Goal: Task Accomplishment & Management: Manage account settings

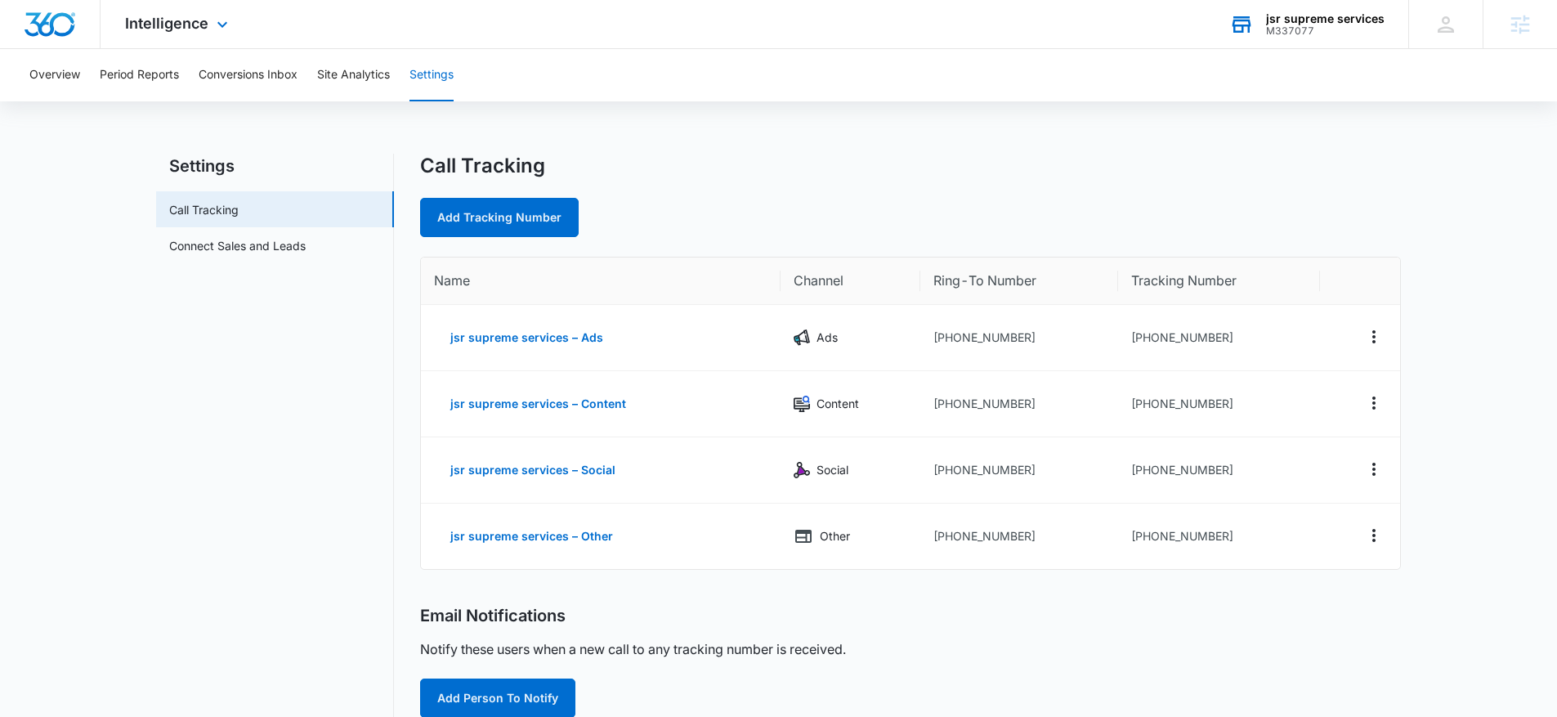
click at [1295, 22] on div "jsr supreme services" at bounding box center [1325, 18] width 119 height 13
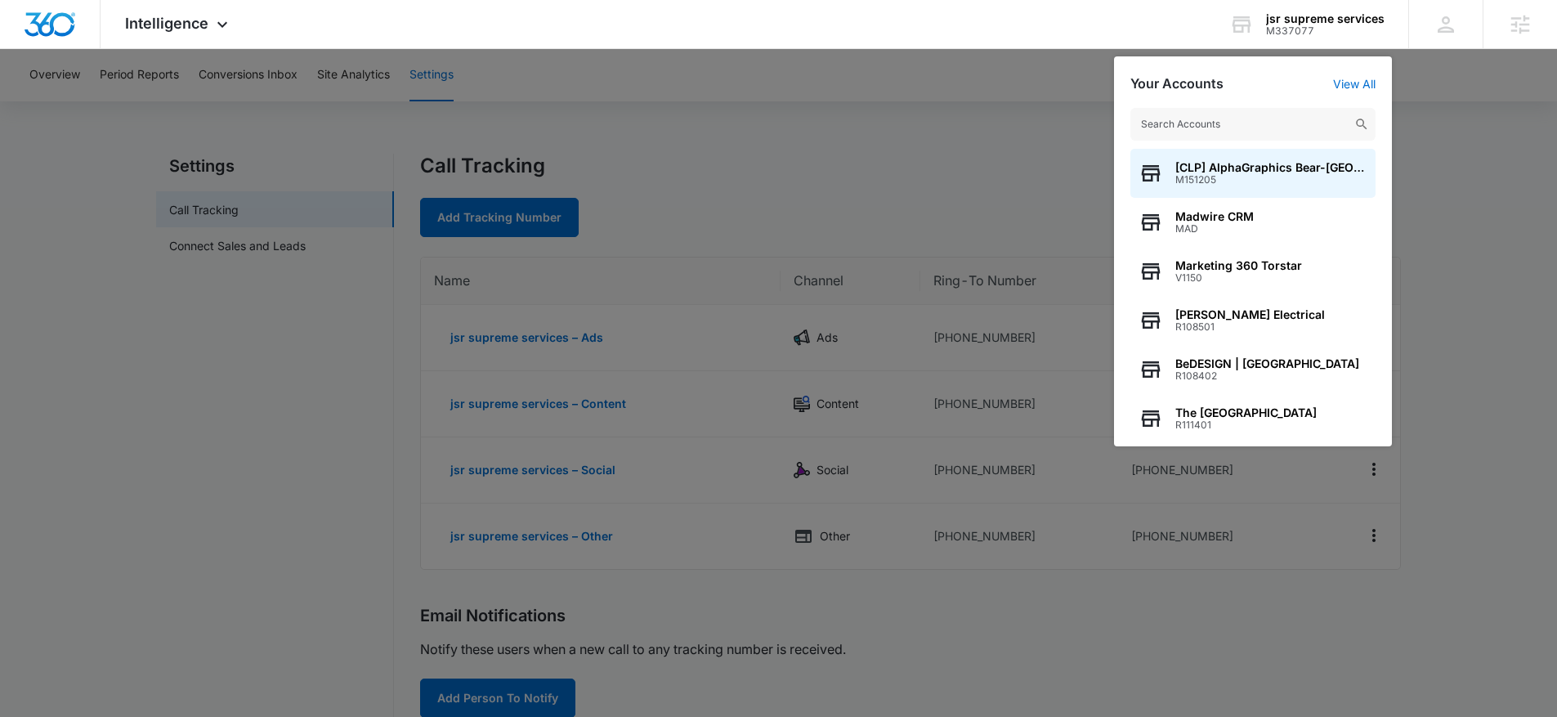
click at [870, 89] on div at bounding box center [778, 358] width 1557 height 717
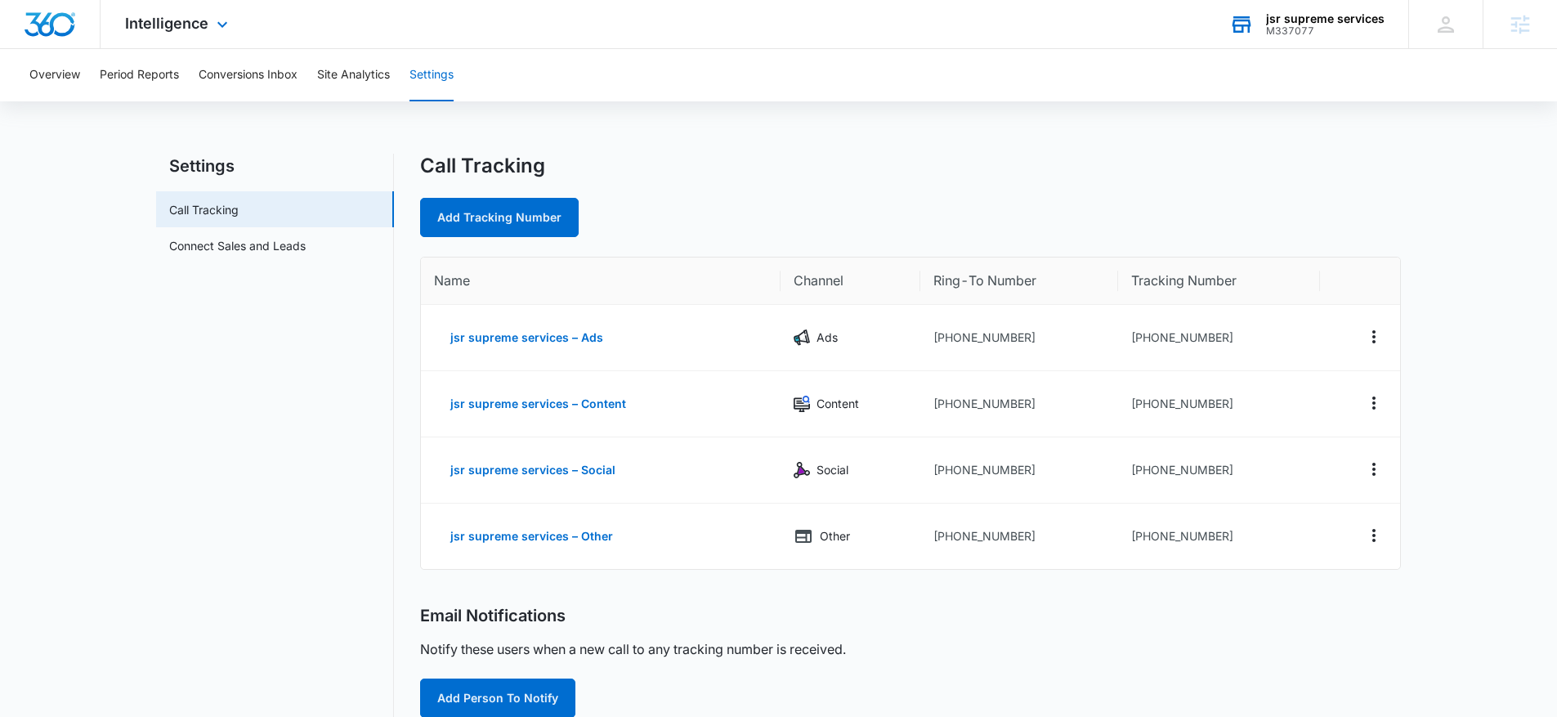
click at [1313, 34] on div "M337077" at bounding box center [1325, 30] width 119 height 11
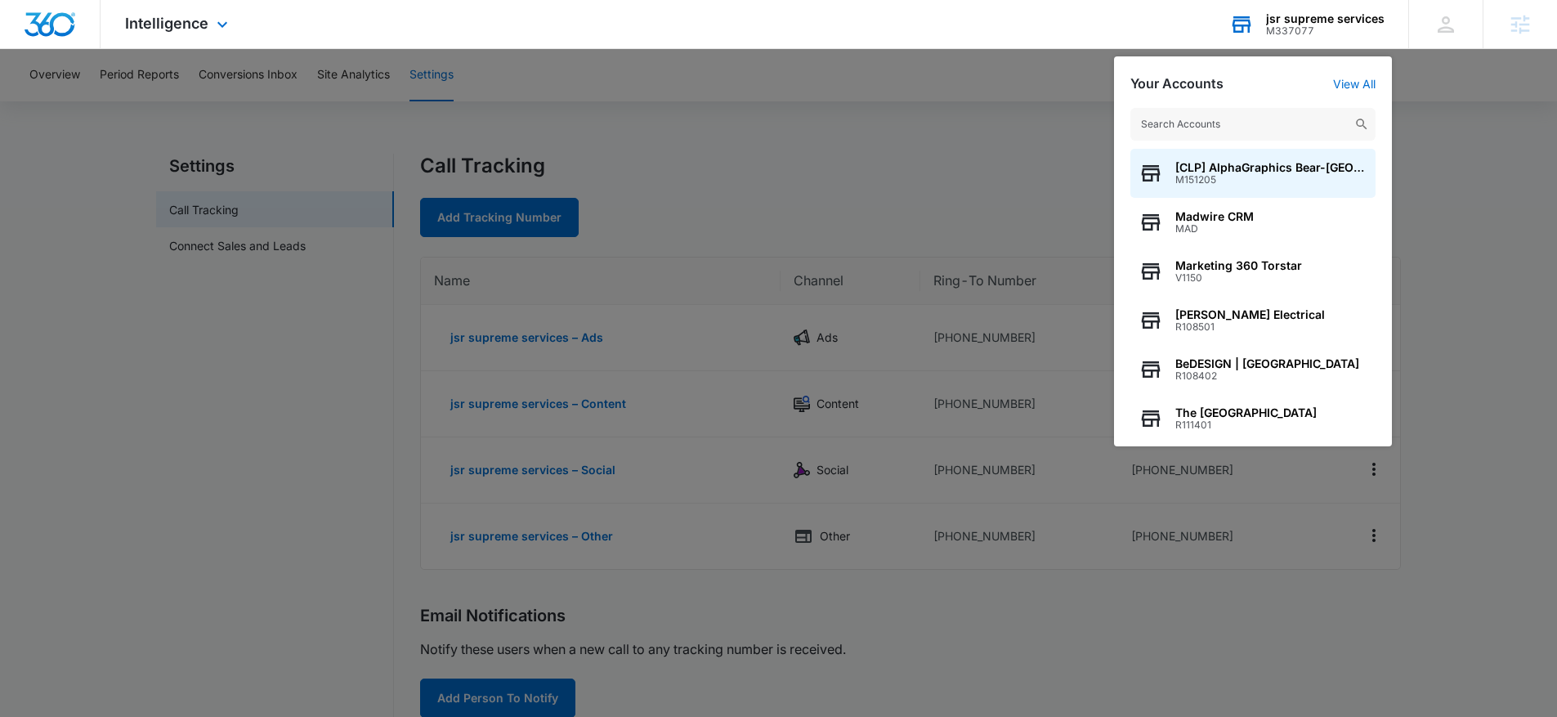
click at [1253, 120] on input "text" at bounding box center [1252, 124] width 245 height 33
type input "[URL][DOMAIN_NAME]"
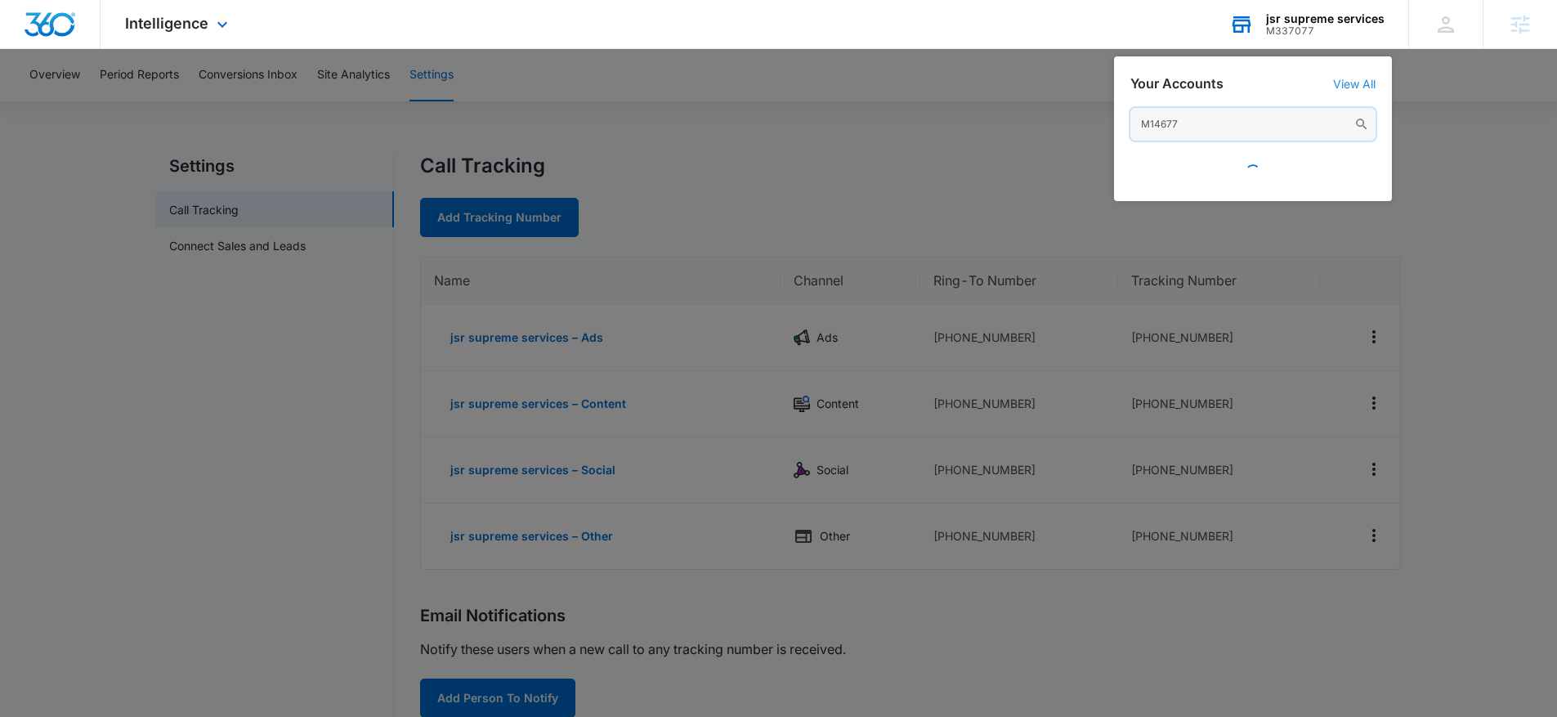
type input "M146775"
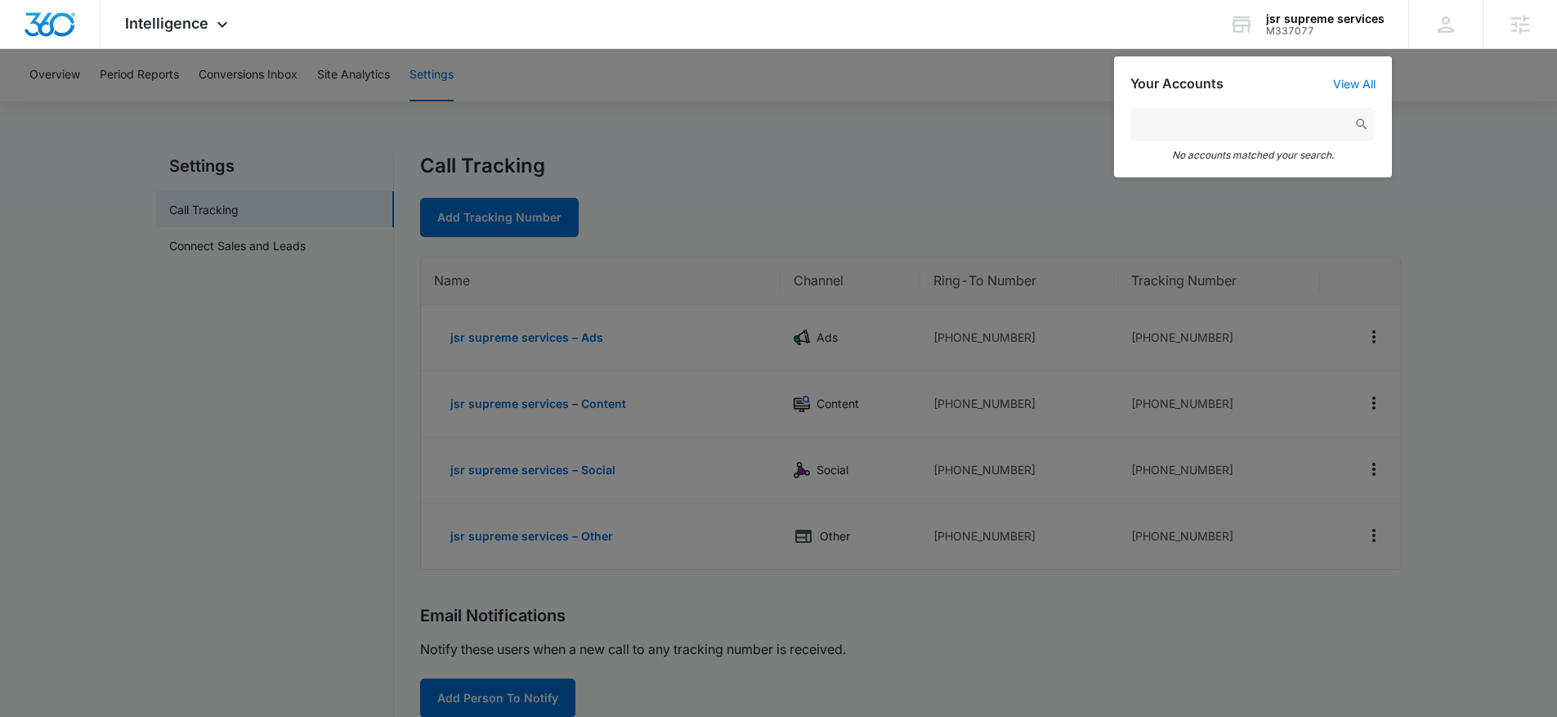
click at [951, 142] on div at bounding box center [778, 358] width 1557 height 717
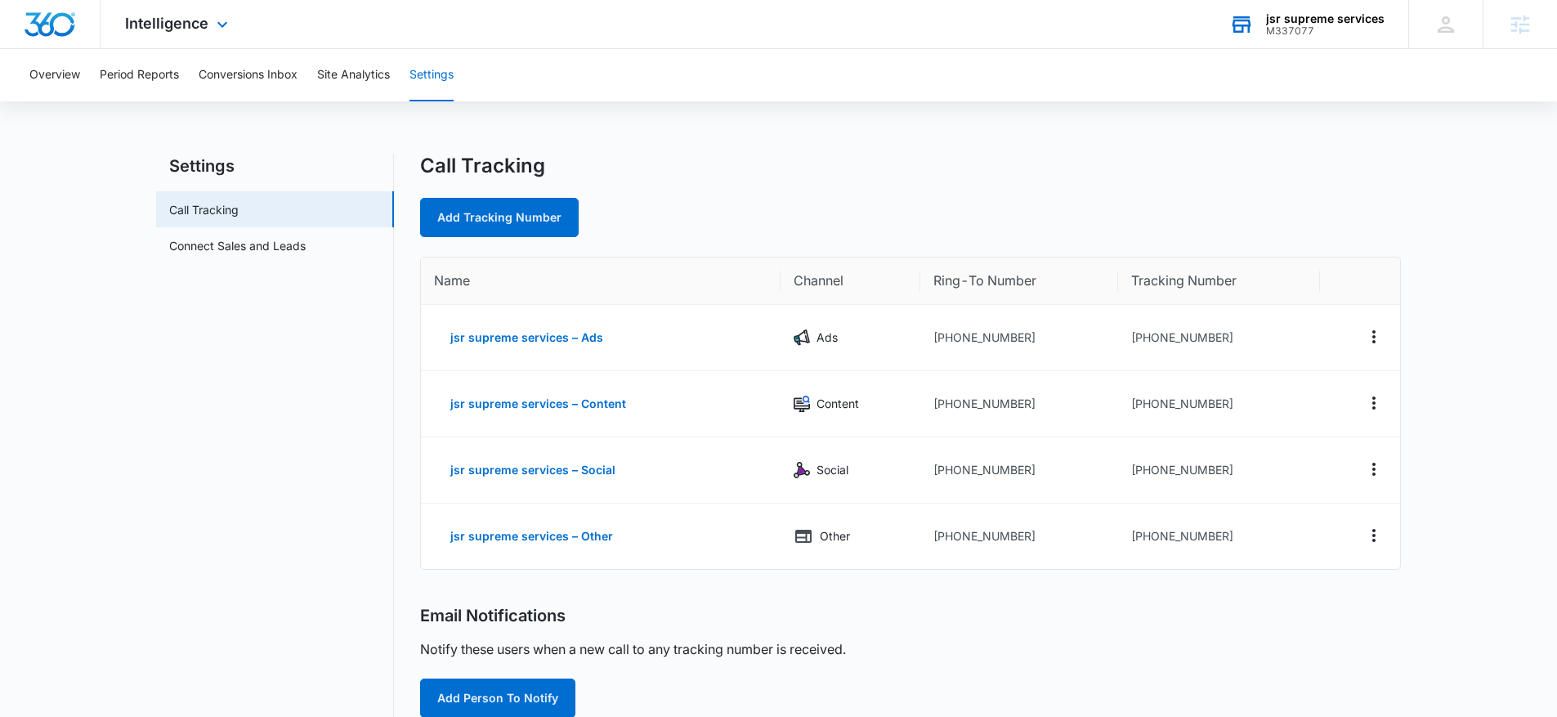
click at [1300, 21] on div "jsr supreme services" at bounding box center [1325, 18] width 119 height 13
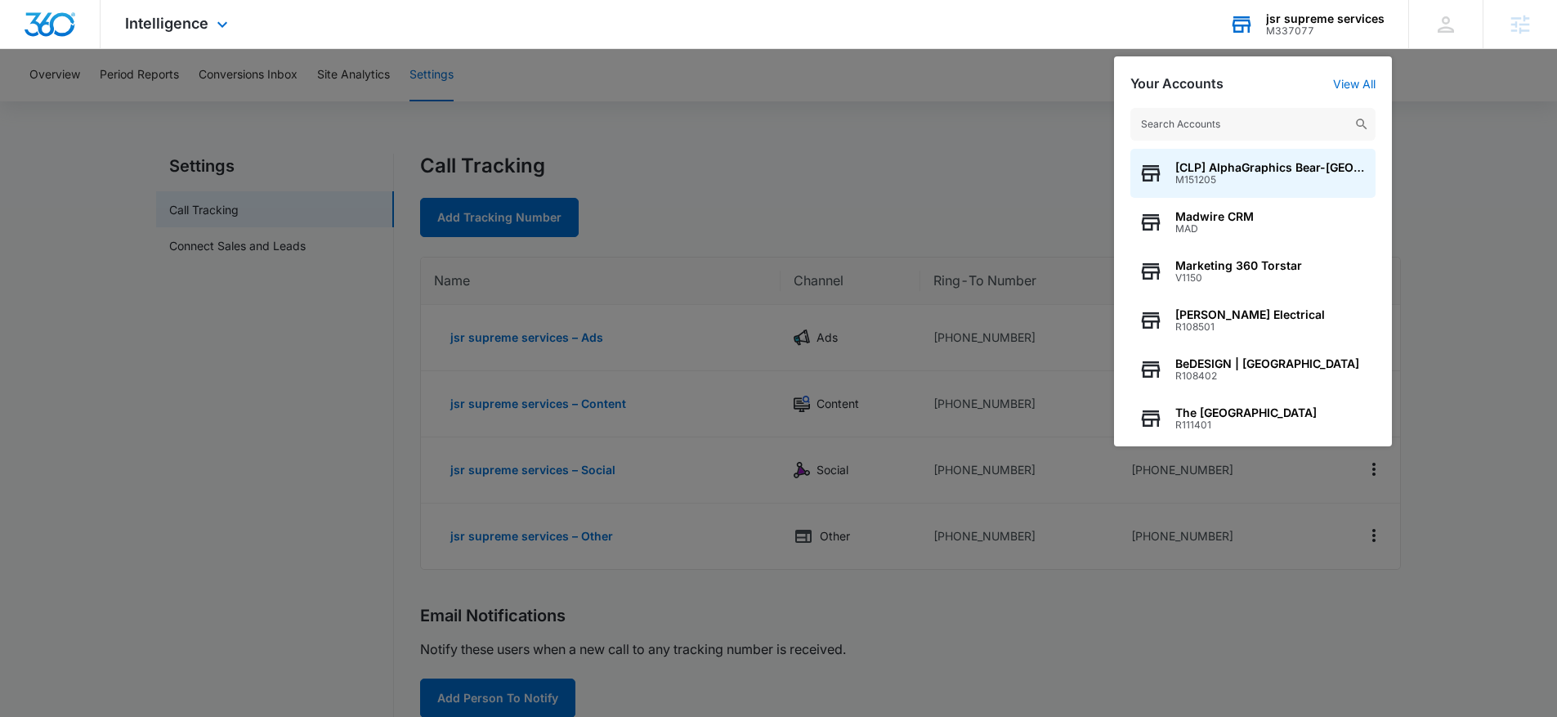
click at [1349, 93] on div "[CLP] AlphaGraphics Bear-[GEOGRAPHIC_DATA] (US816) M151205 Madwire CRM MAD Mark…" at bounding box center [1253, 269] width 278 height 355
click at [1269, 124] on input "text" at bounding box center [1252, 124] width 245 height 33
paste input "M146775"
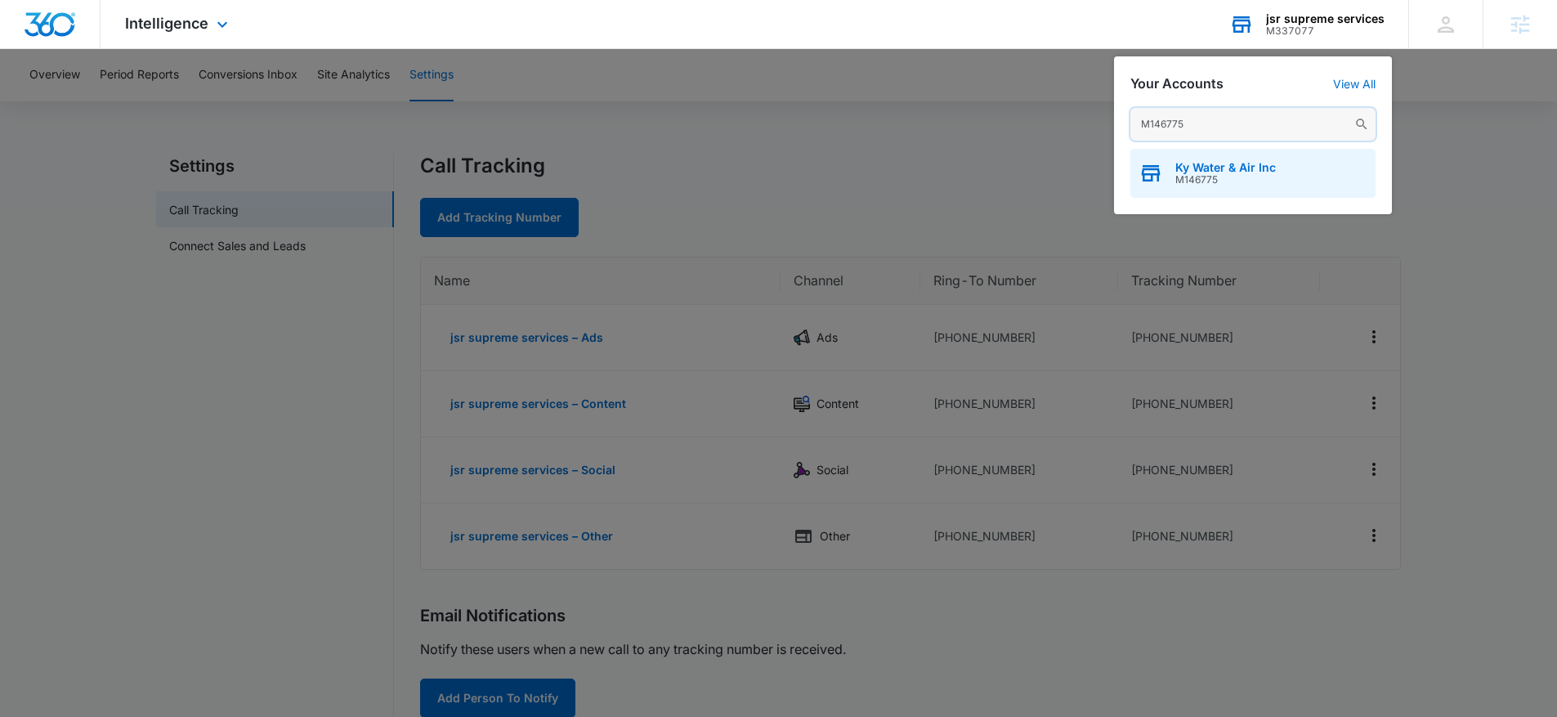
type input "M146775"
click at [1223, 174] on span "M146775" at bounding box center [1225, 179] width 101 height 11
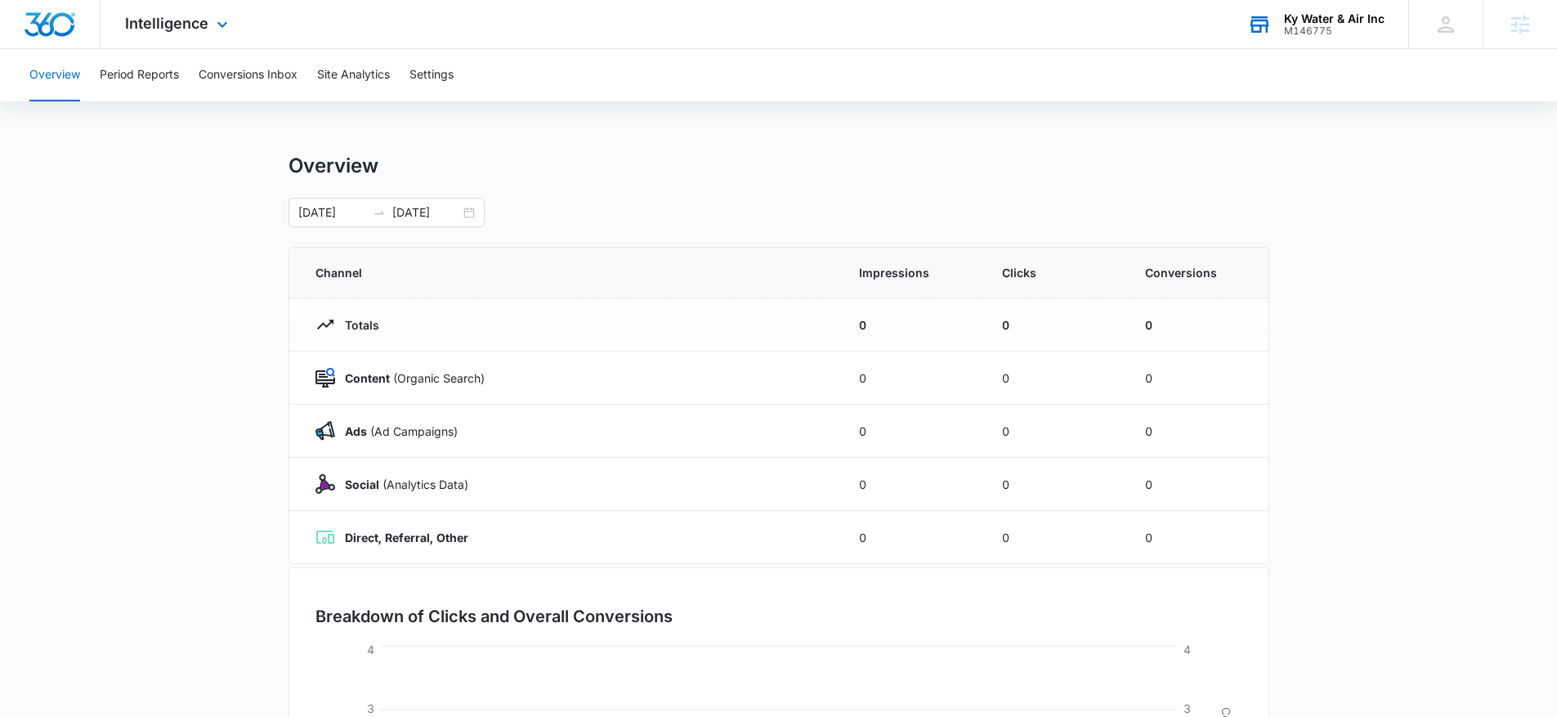
click at [1316, 29] on div "M146775" at bounding box center [1334, 30] width 101 height 11
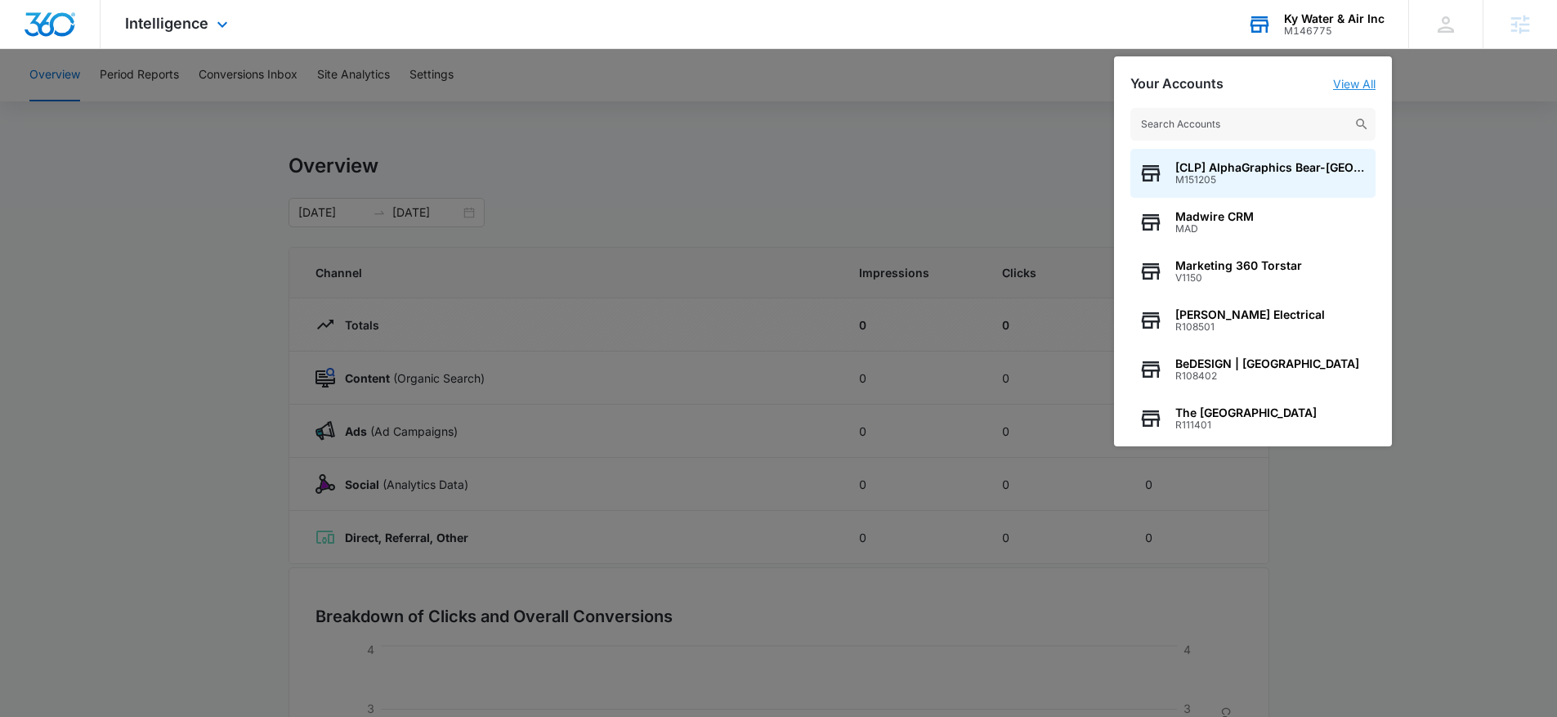
click at [1363, 87] on link "View All" at bounding box center [1354, 84] width 43 height 14
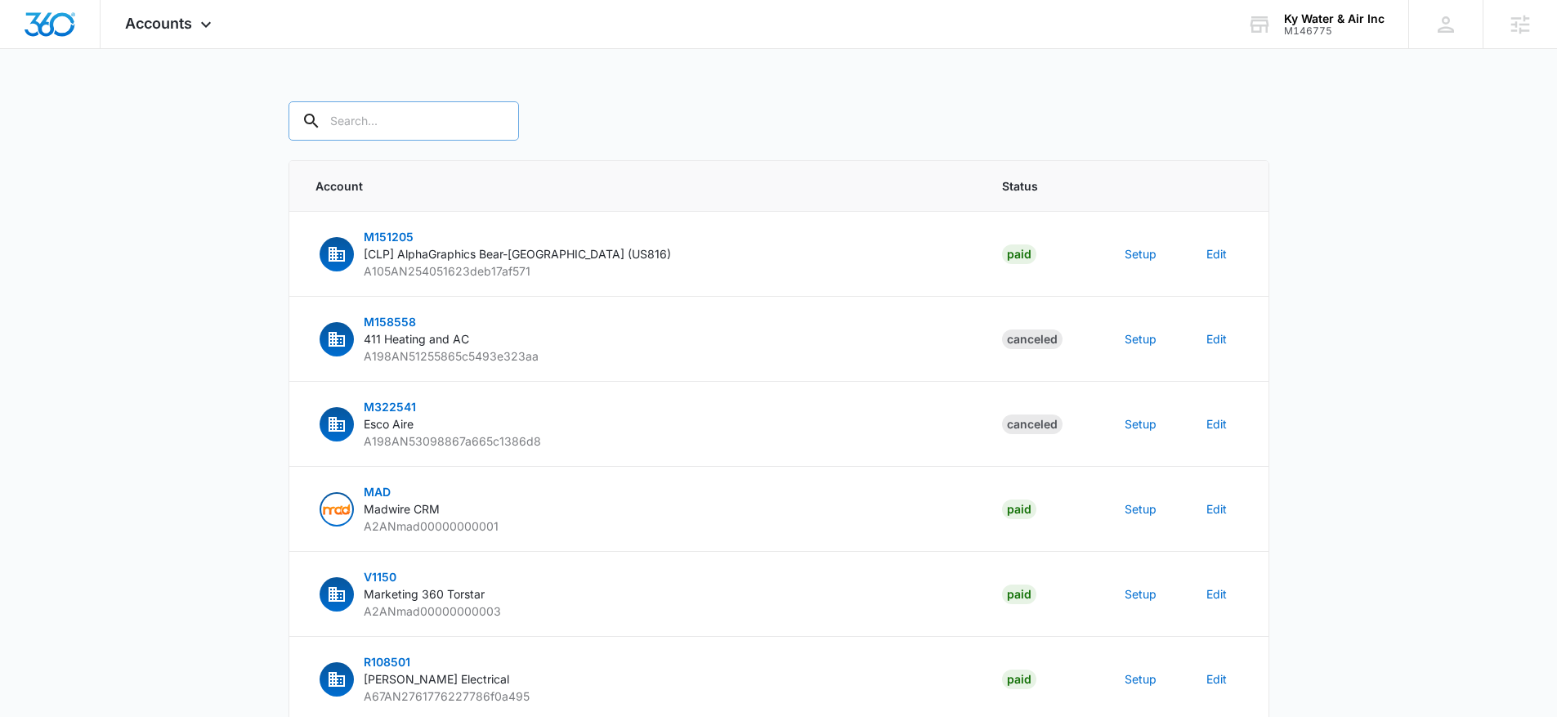
click at [390, 107] on input "text" at bounding box center [404, 120] width 230 height 39
paste input "M146775"
type input "M146775"
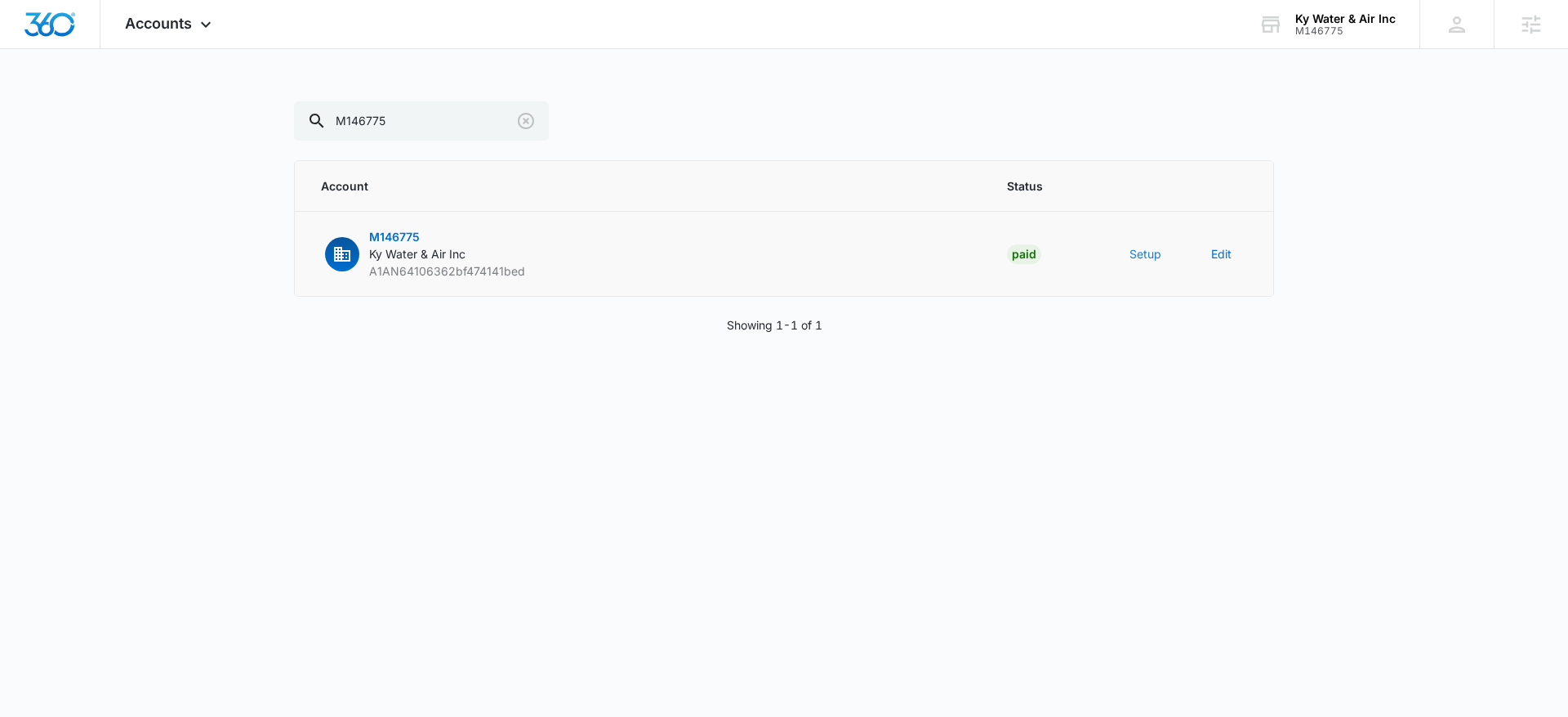
click at [1136, 258] on button "Setup" at bounding box center [1145, 253] width 32 height 17
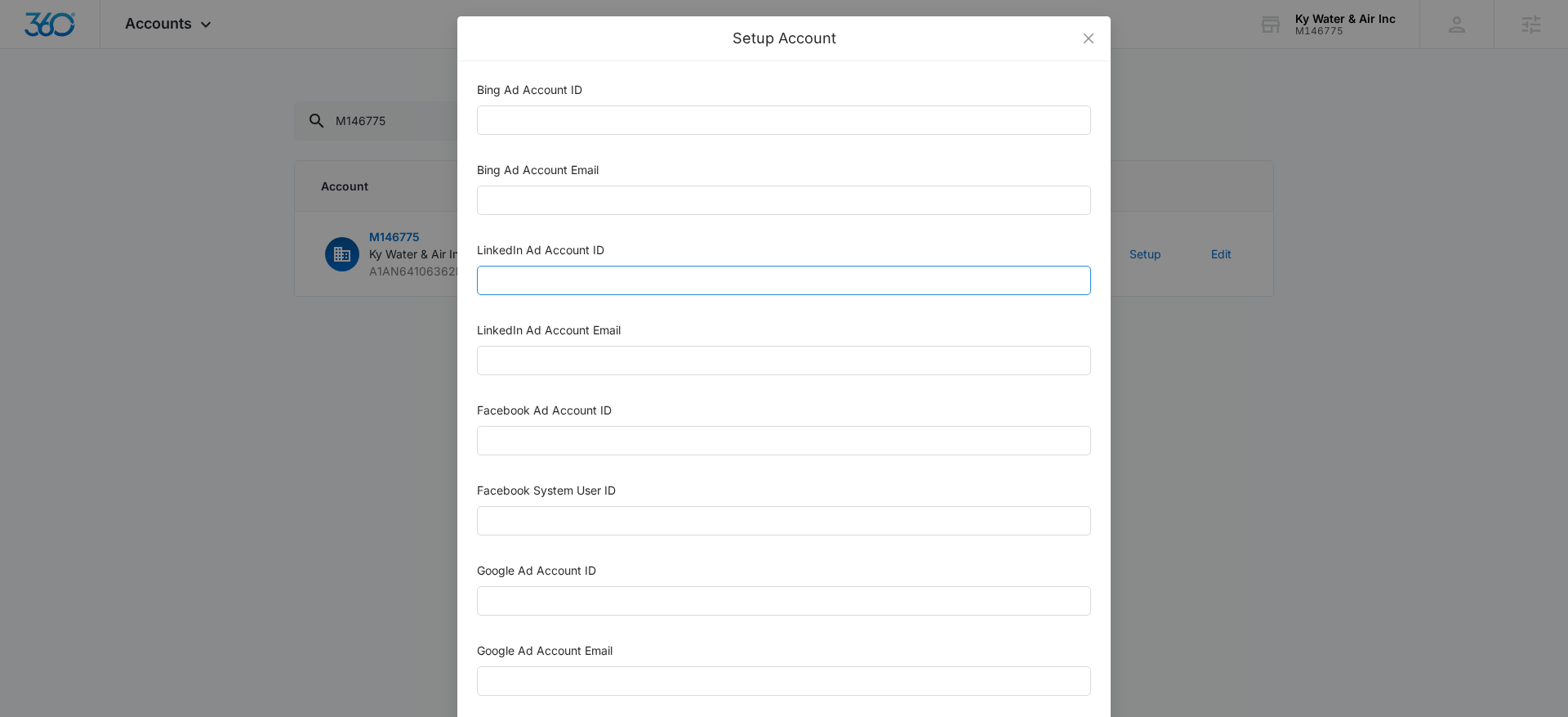
scroll to position [230, 0]
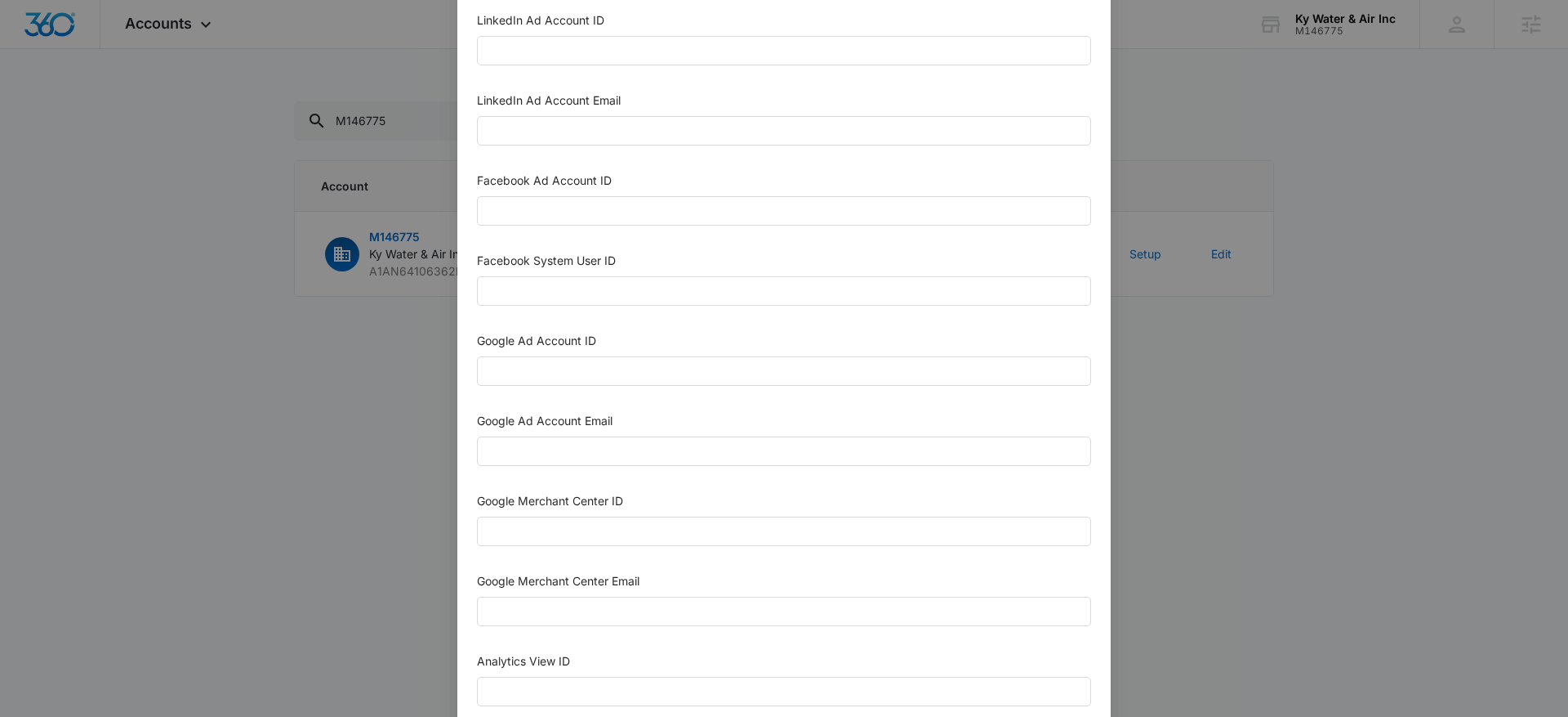
click at [357, 342] on div "Setup Account Bing Ad Account ID Bing Ad Account Email LinkedIn Ad Account ID L…" at bounding box center [784, 358] width 1568 height 717
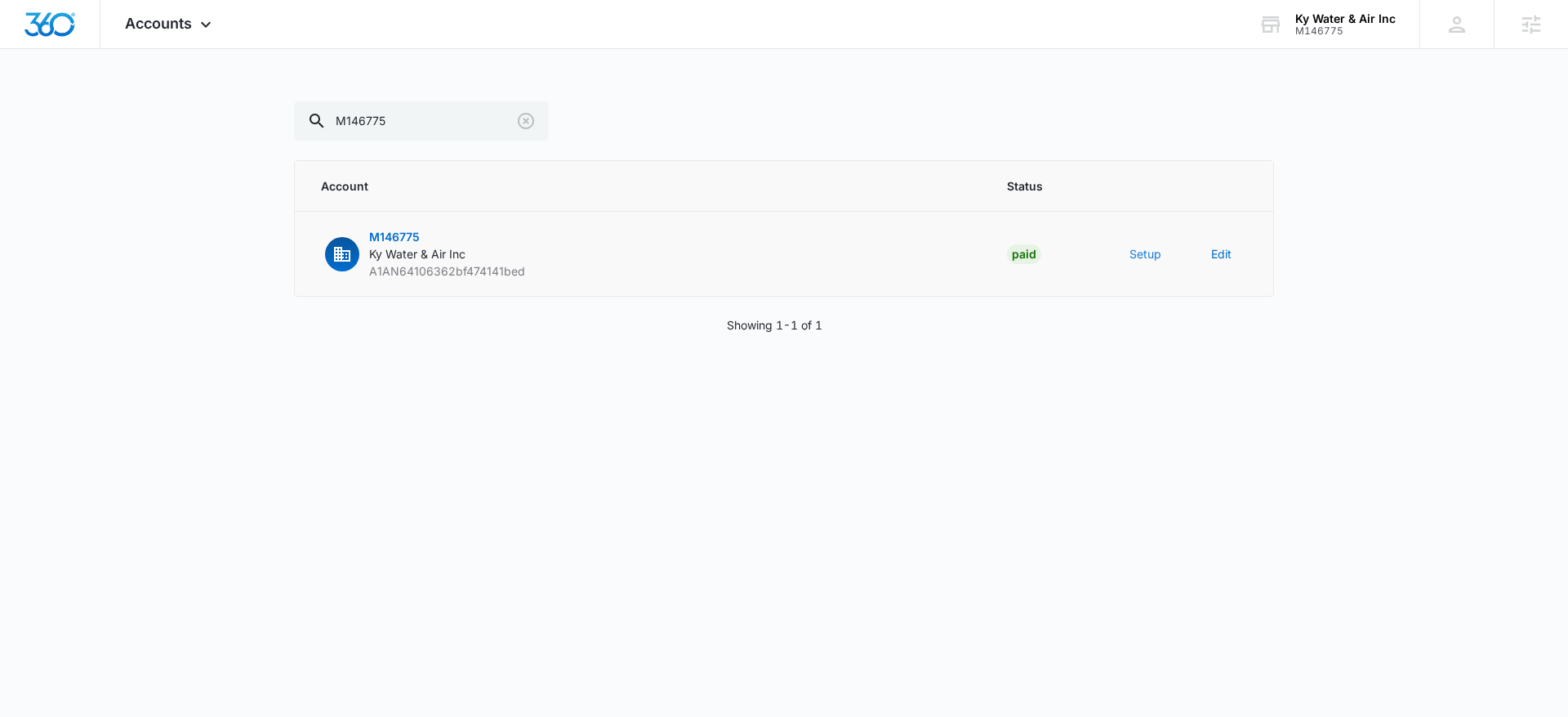
click at [1144, 252] on button "Setup" at bounding box center [1145, 253] width 32 height 17
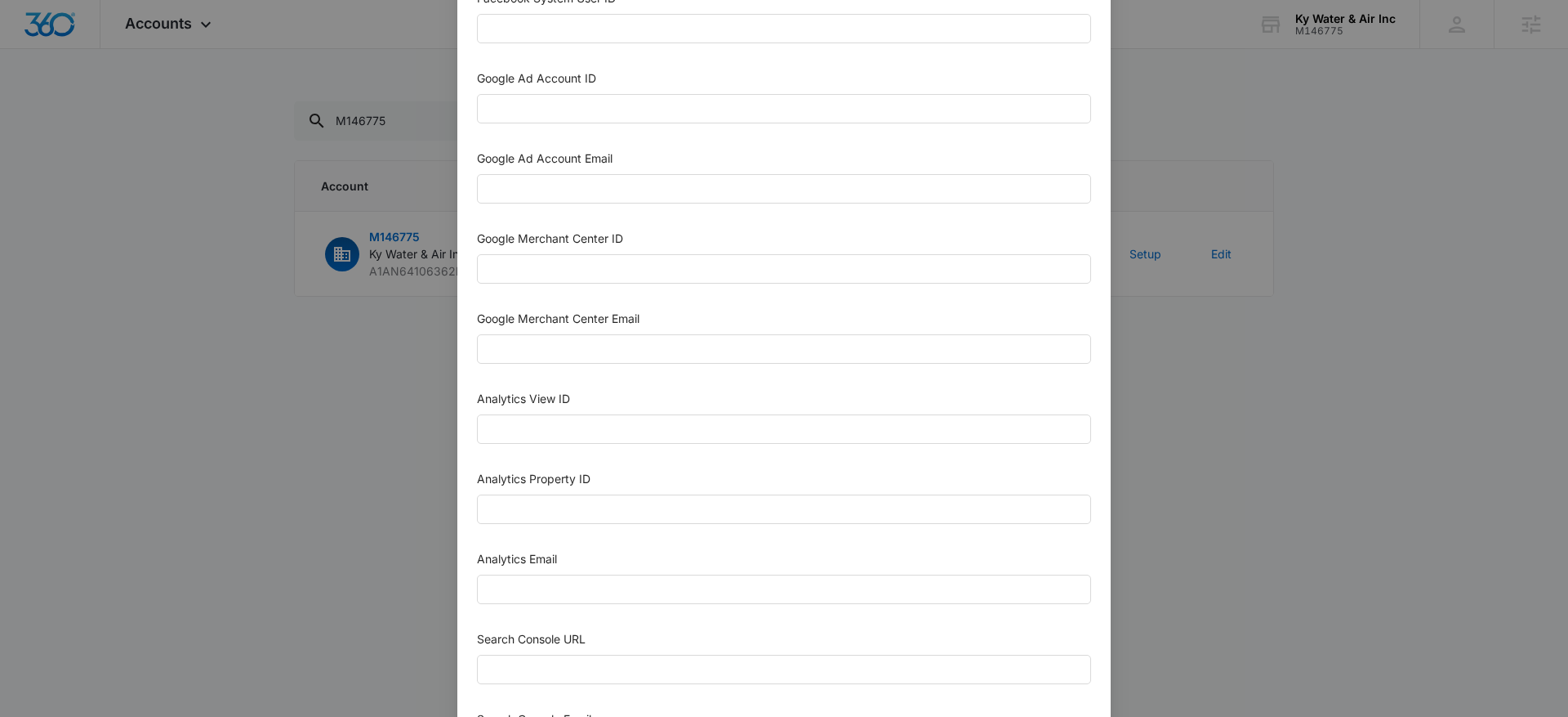
scroll to position [539, 0]
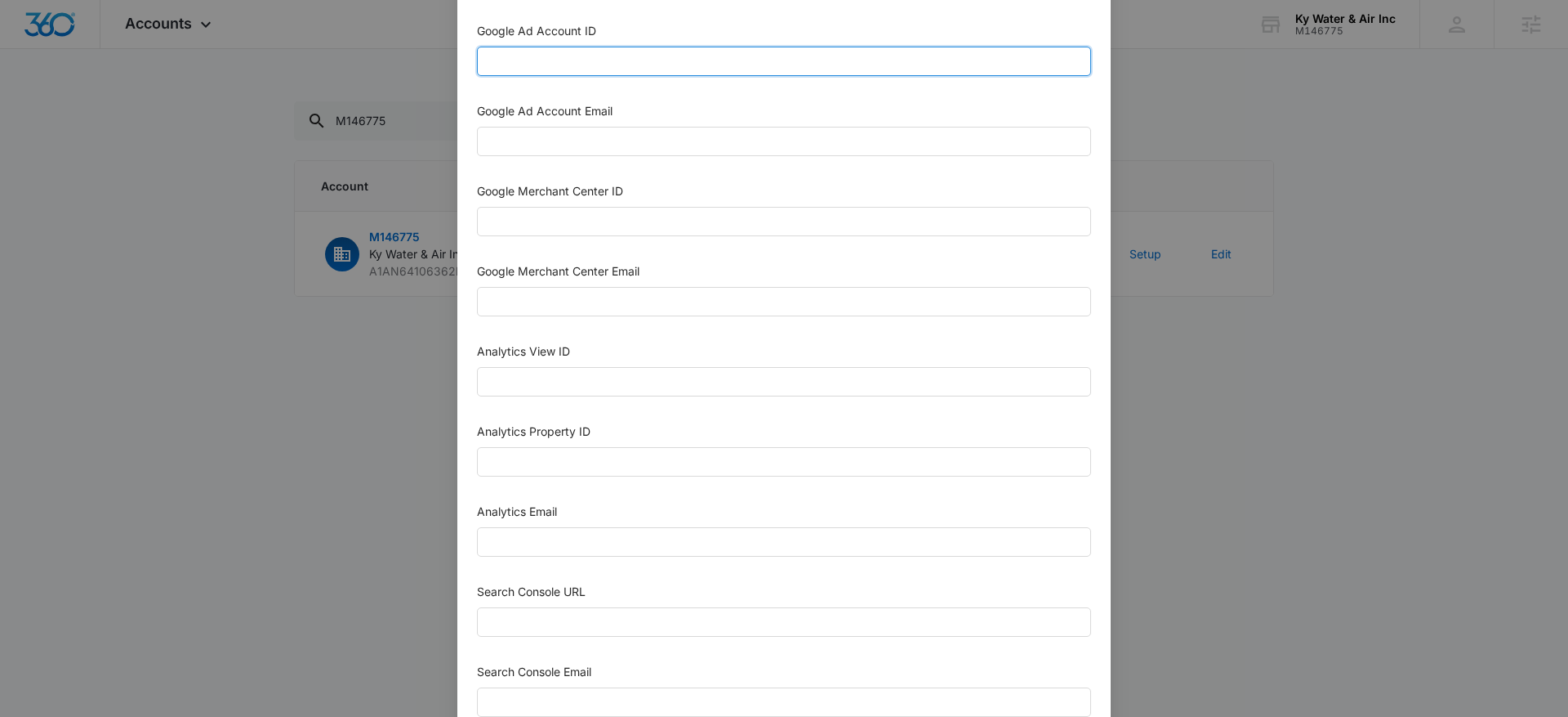
click at [619, 63] on input "Google Ad Account ID" at bounding box center [784, 61] width 615 height 29
paste input "[PHONE_NUMBER]"
type input "[PHONE_NUMBER]"
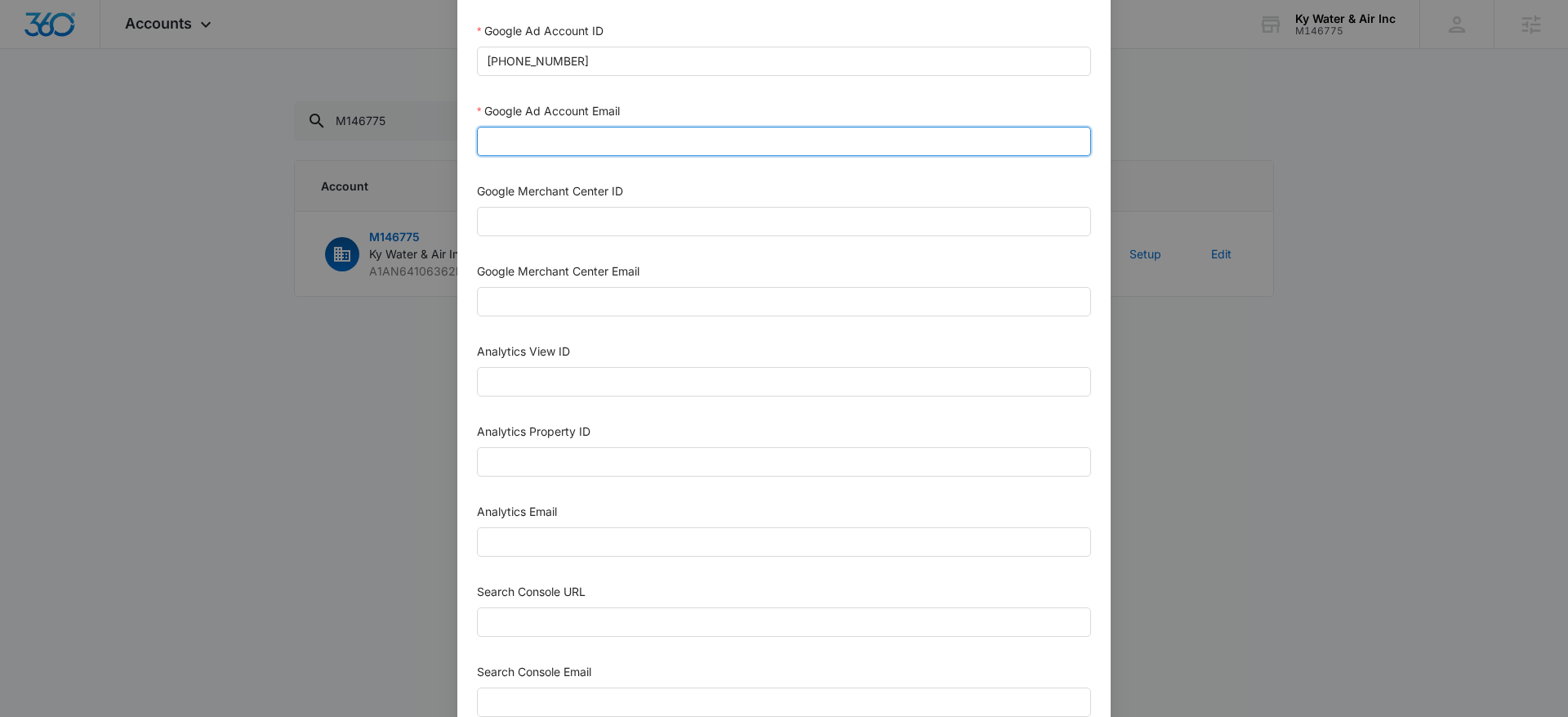
click at [582, 140] on input "Google Ad Account Email" at bounding box center [784, 141] width 615 height 29
type input "[EMAIL_ADDRESS][DOMAIN_NAME]"
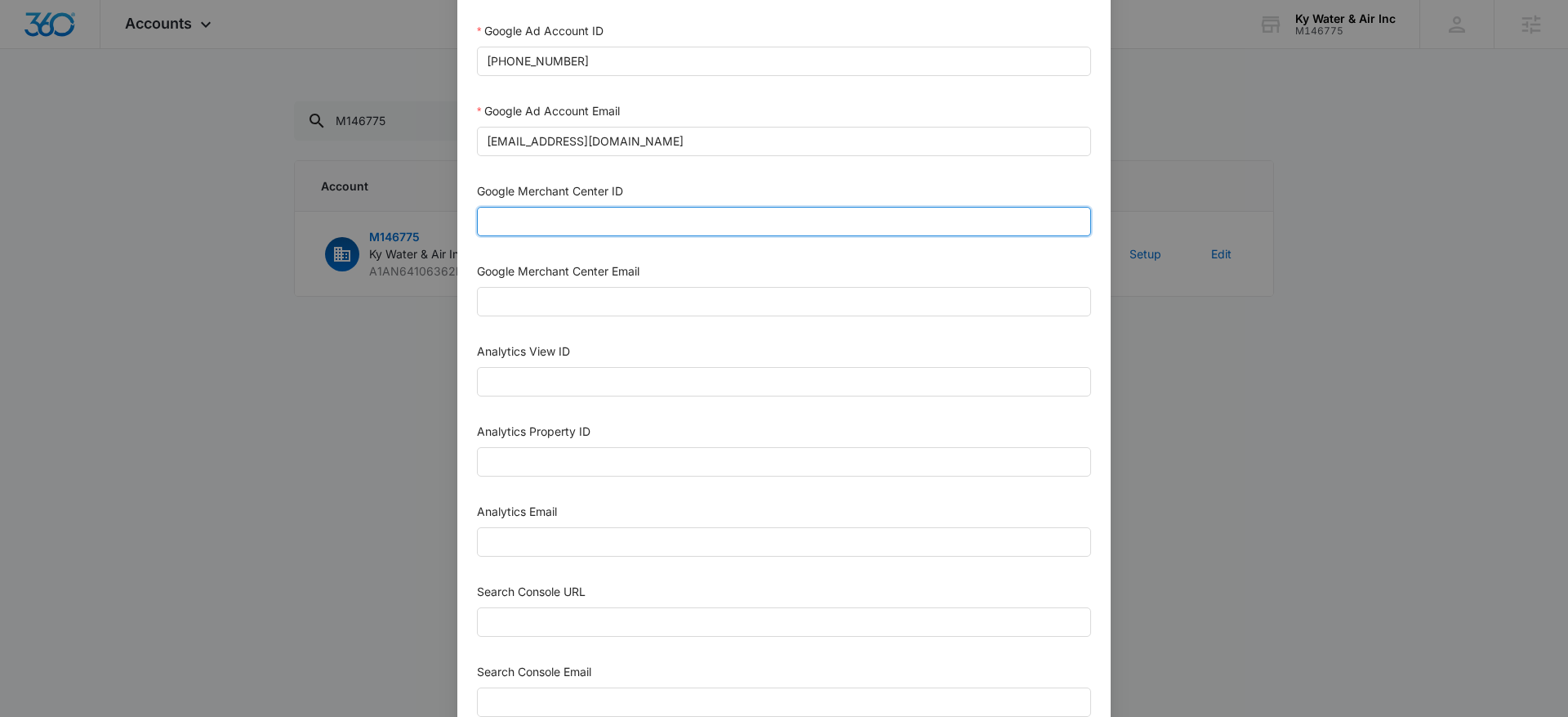
click at [579, 218] on input "Google Merchant Center ID" at bounding box center [784, 221] width 615 height 29
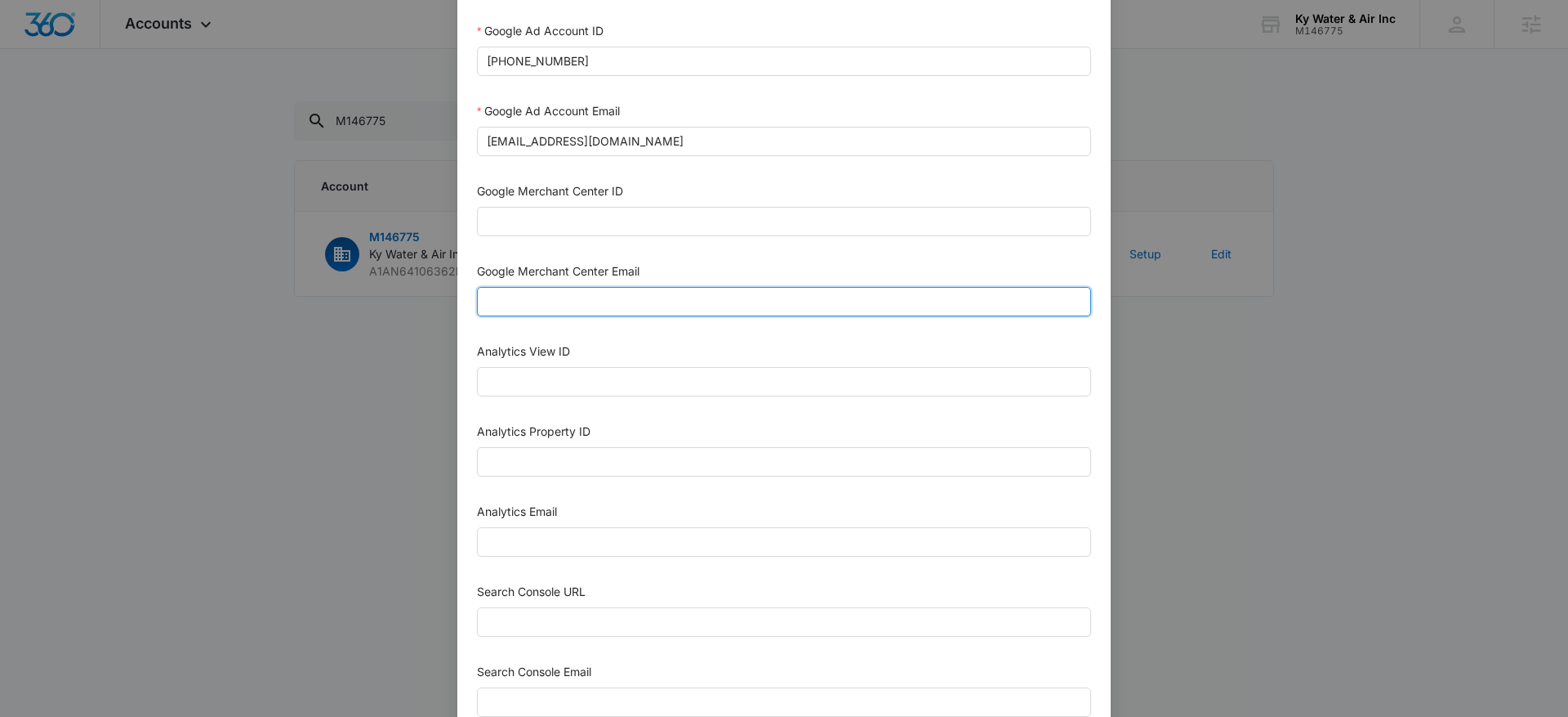
click at [595, 288] on input "Google Merchant Center Email" at bounding box center [784, 301] width 615 height 29
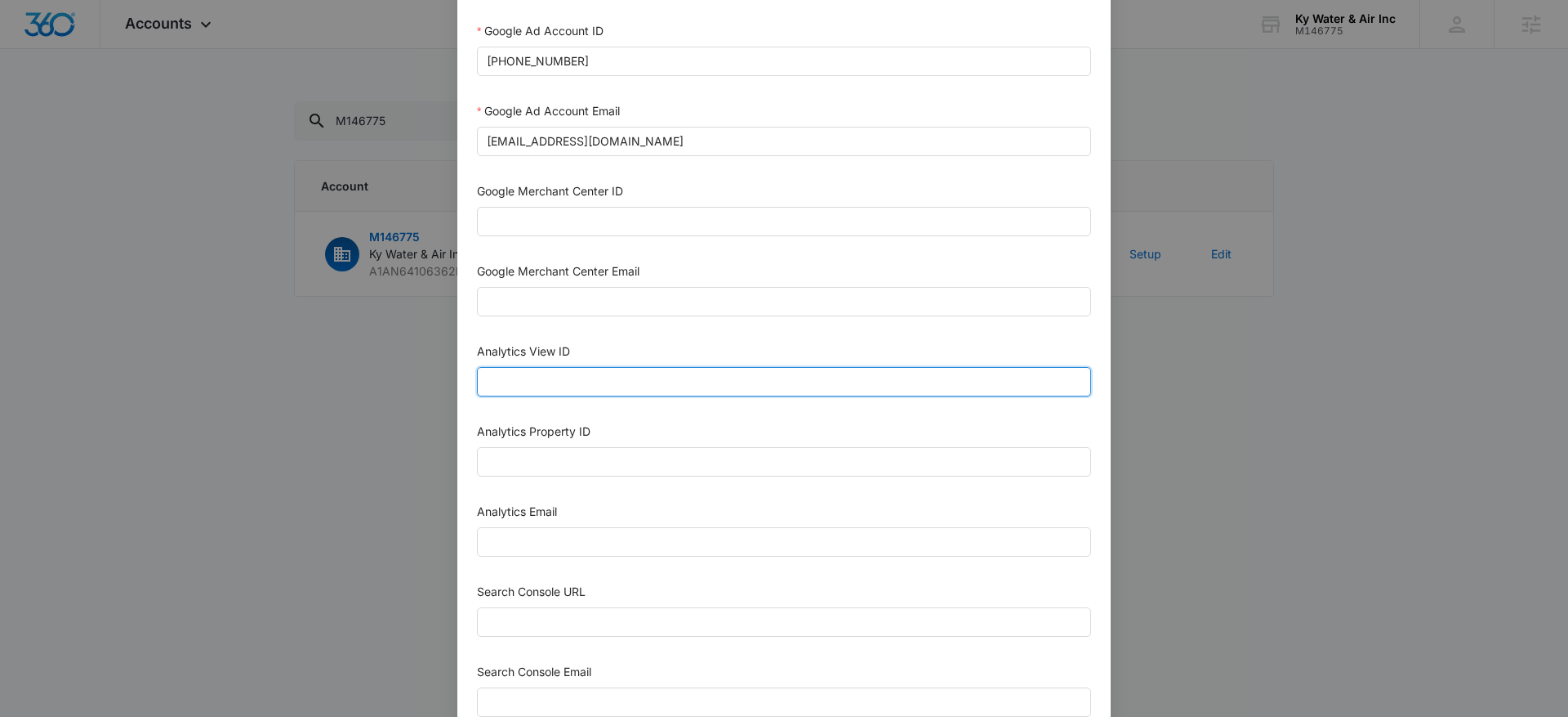
click at [561, 378] on input "Analytics View ID" at bounding box center [784, 381] width 615 height 29
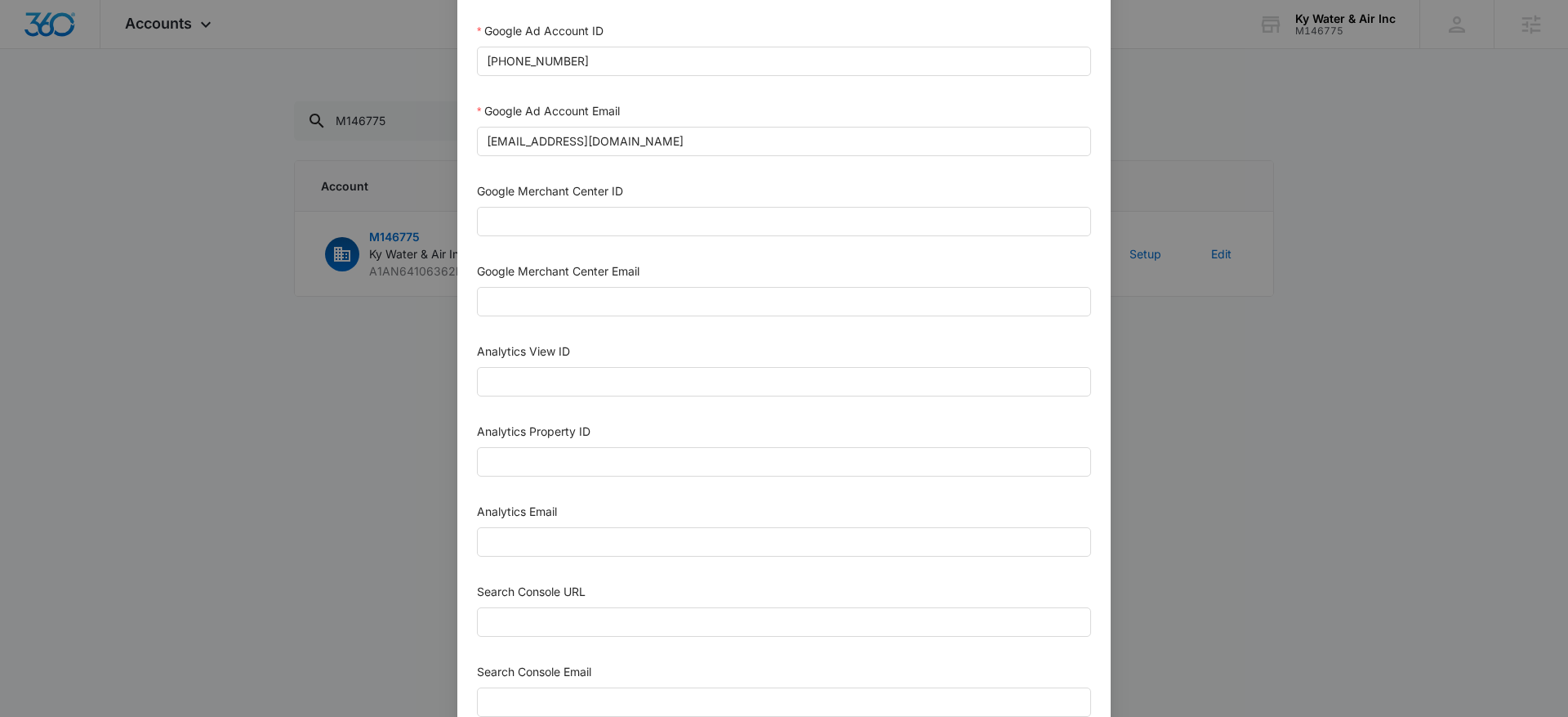
click at [544, 480] on div "Analytics Property ID" at bounding box center [784, 453] width 615 height 60
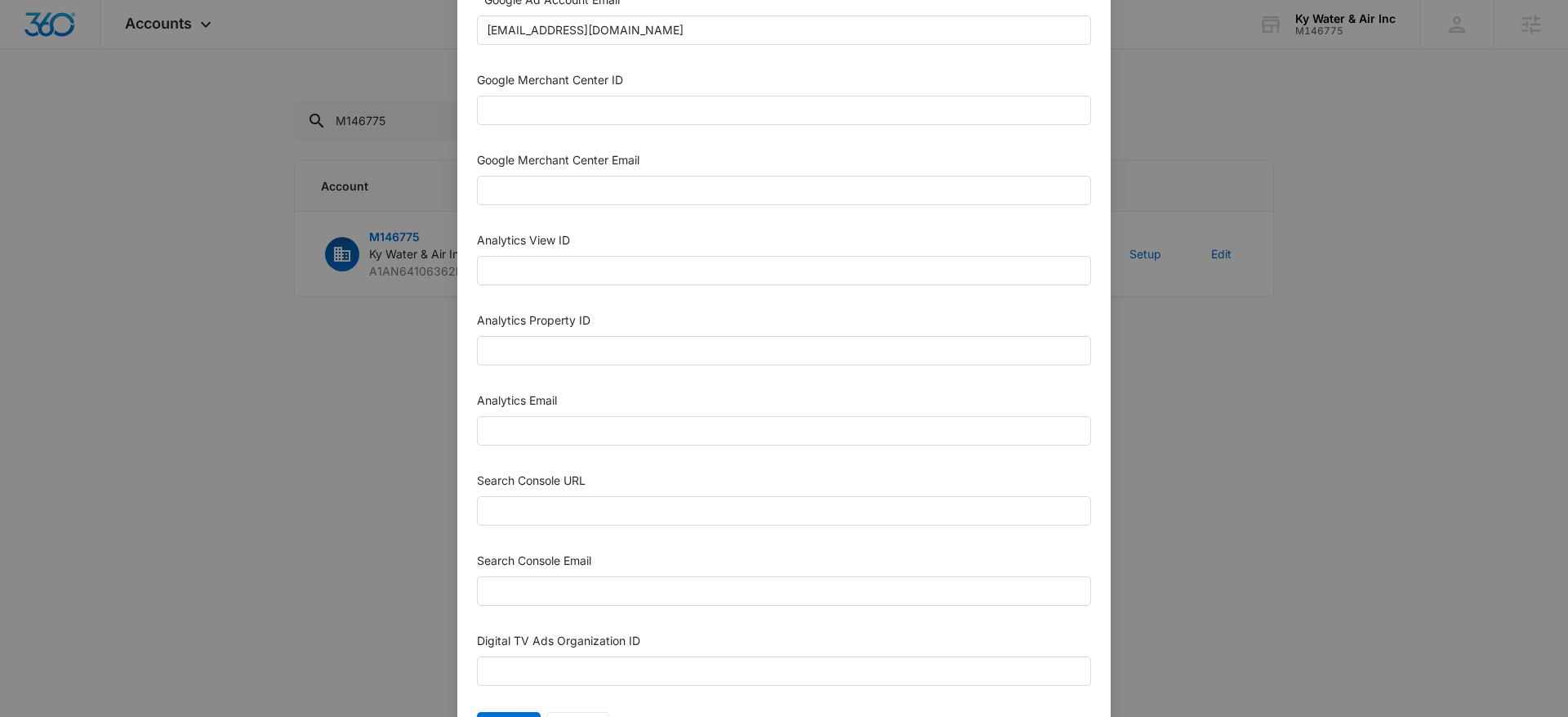
scroll to position [615, 0]
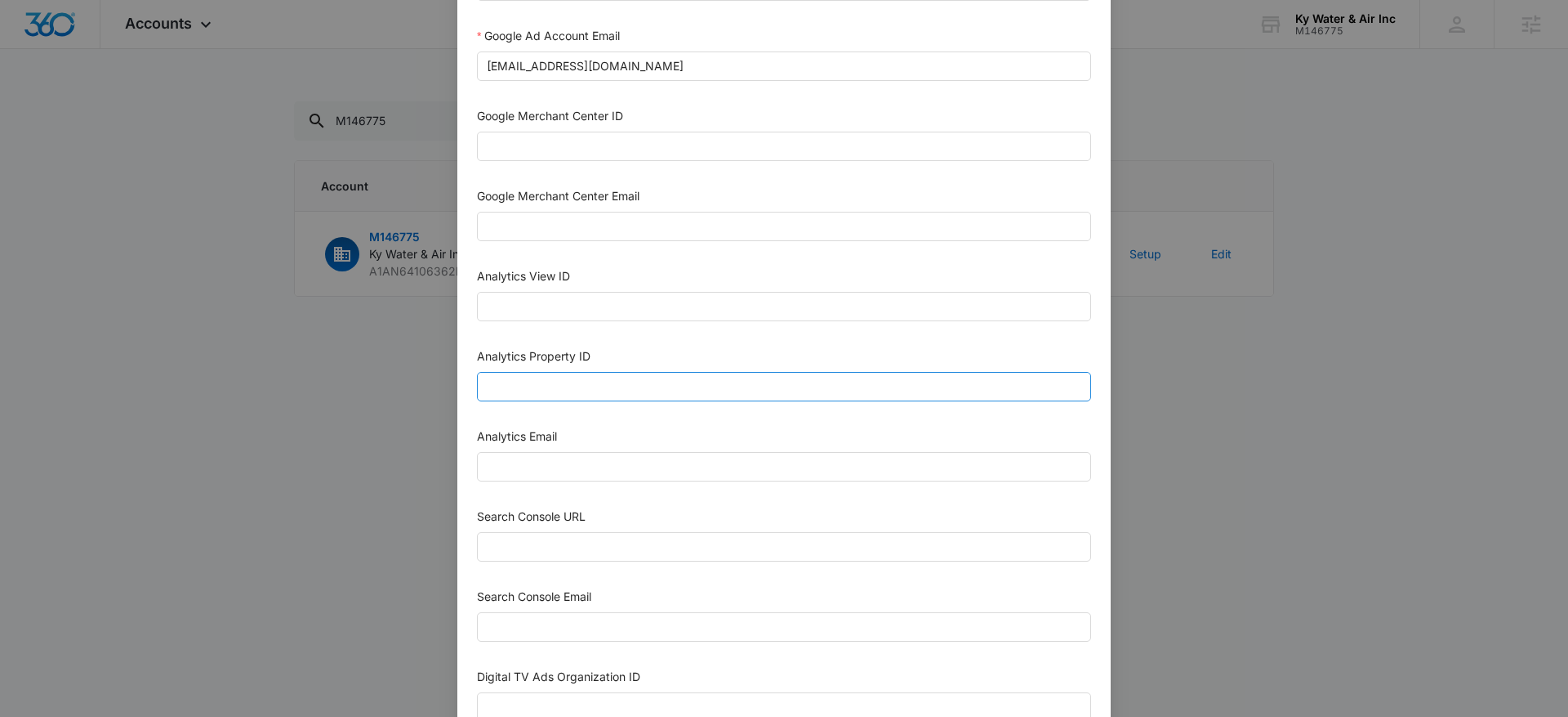
drag, startPoint x: 554, startPoint y: 361, endPoint x: 542, endPoint y: 383, distance: 25.1
click at [553, 365] on div "Analytics Property ID" at bounding box center [784, 359] width 615 height 25
click at [551, 377] on input "Analytics Property ID" at bounding box center [784, 386] width 615 height 29
paste input "501666730"
type input "501666730"
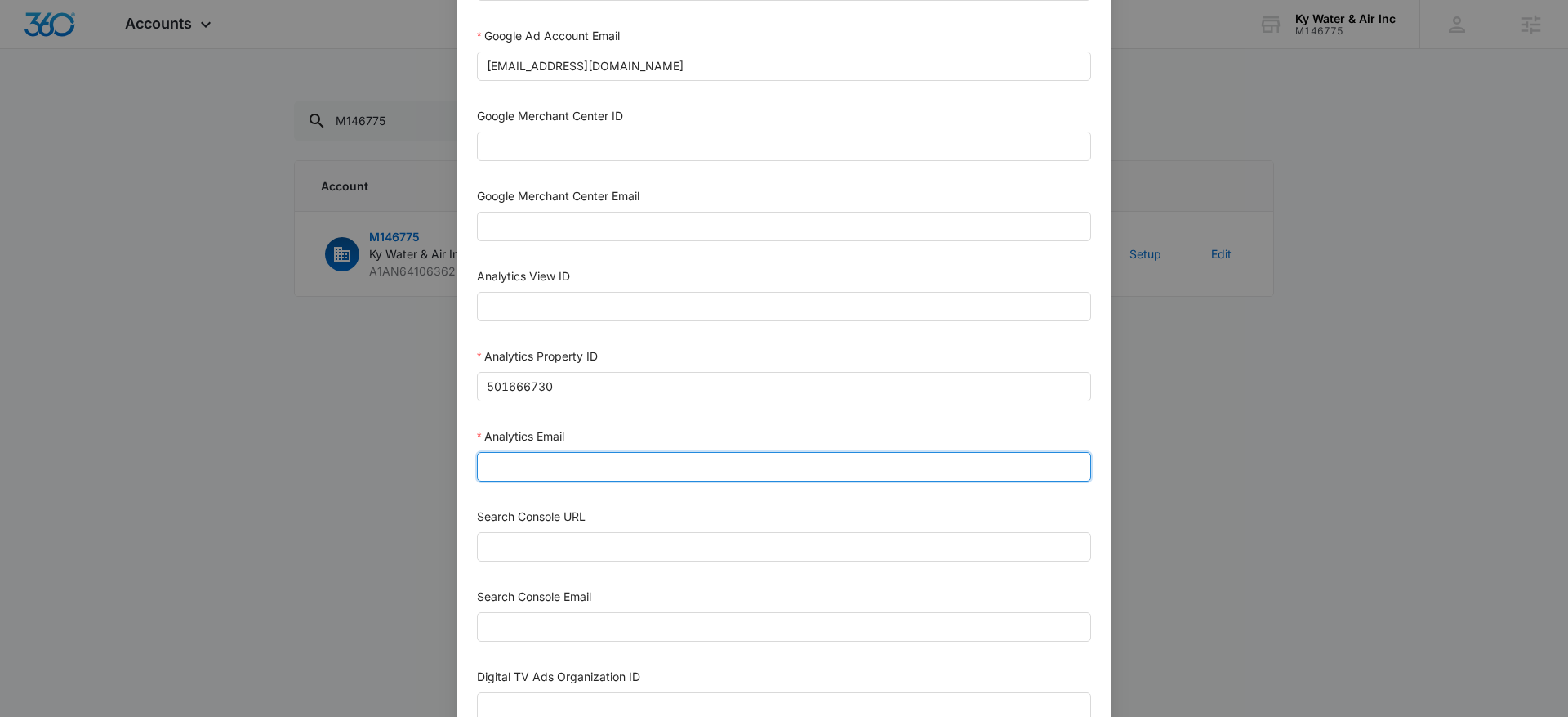
click at [535, 461] on input "Analytics Email" at bounding box center [784, 466] width 615 height 29
click at [598, 465] on input "[EMAIL_ADDRESS][DOMAIN_NAME]" at bounding box center [784, 466] width 615 height 29
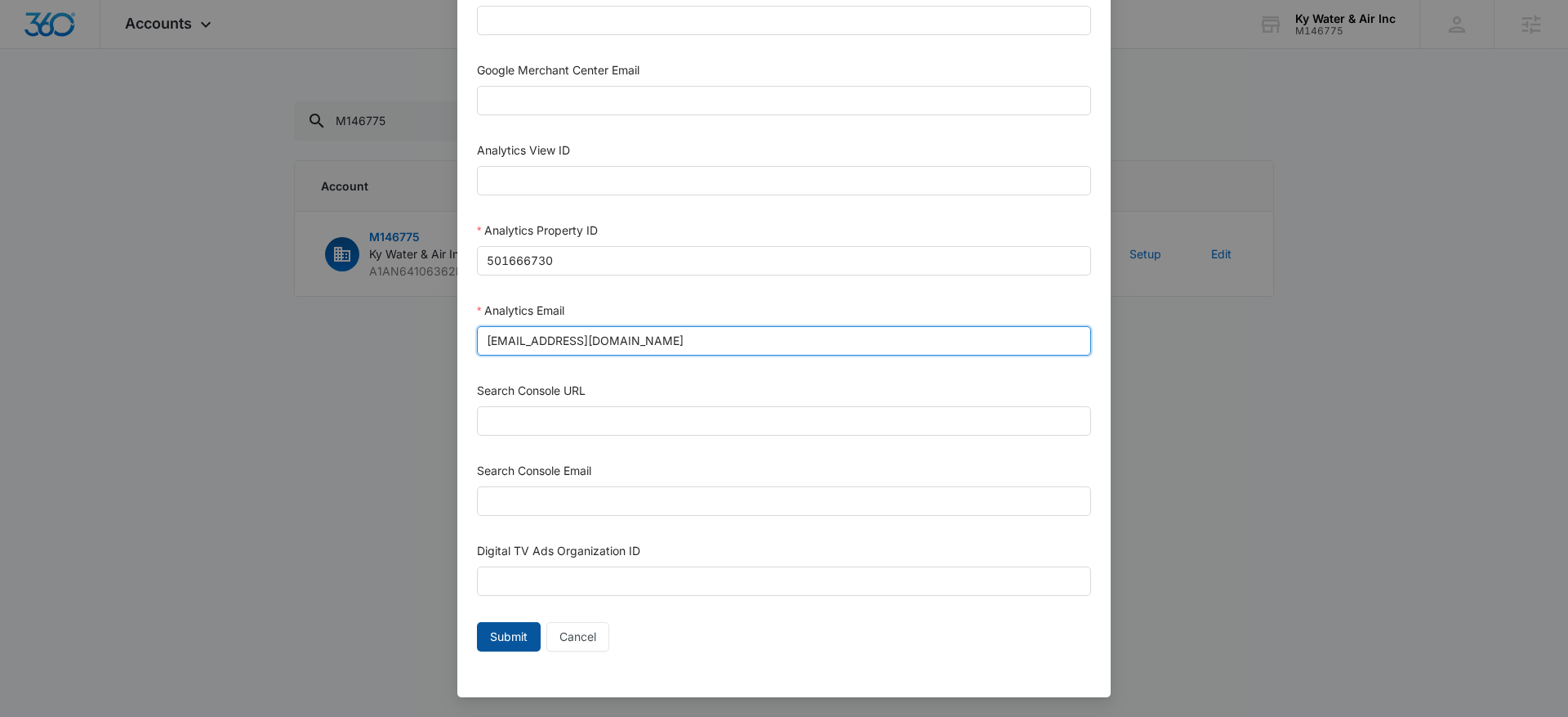
type input "[EMAIL_ADDRESS][DOMAIN_NAME]"
click at [509, 646] on button "Submit" at bounding box center [509, 636] width 64 height 29
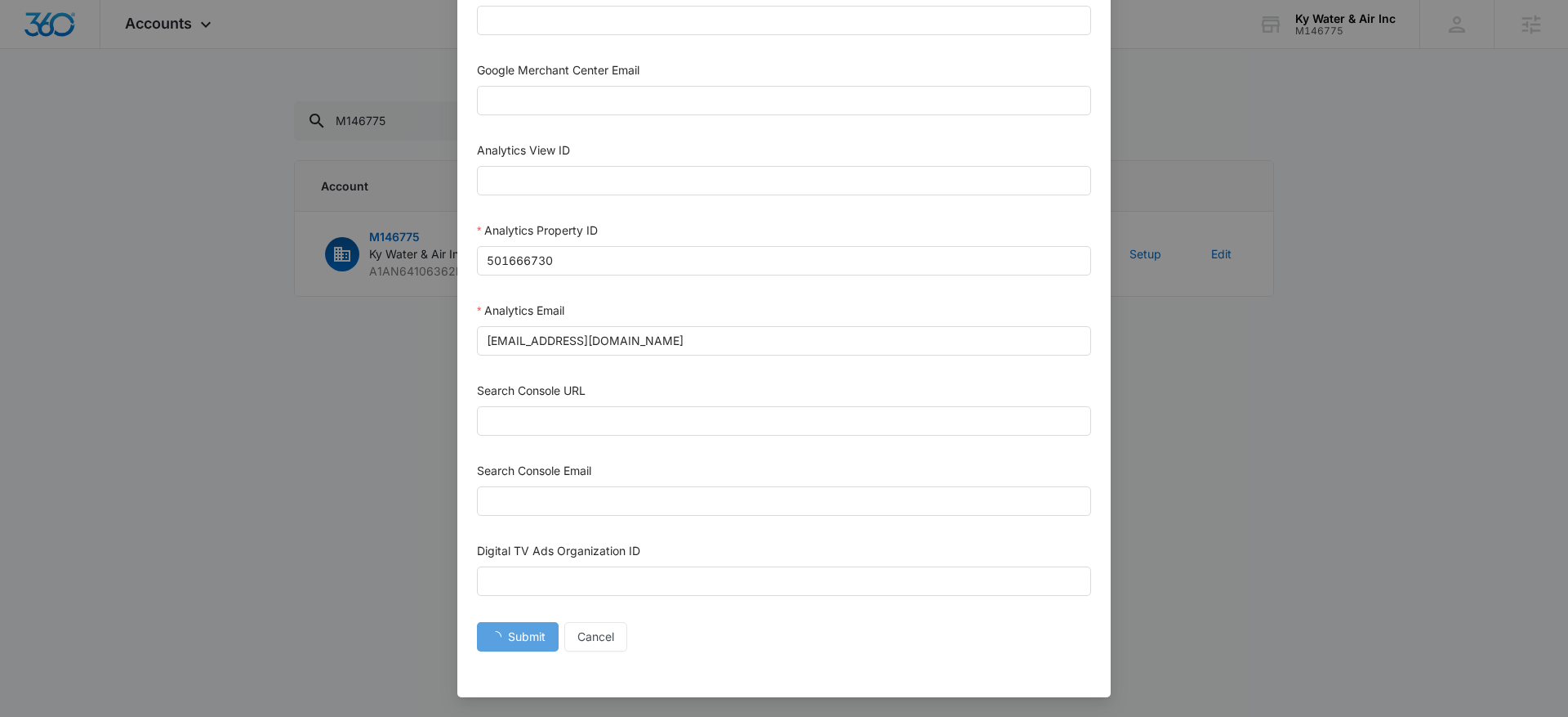
scroll to position [724, 0]
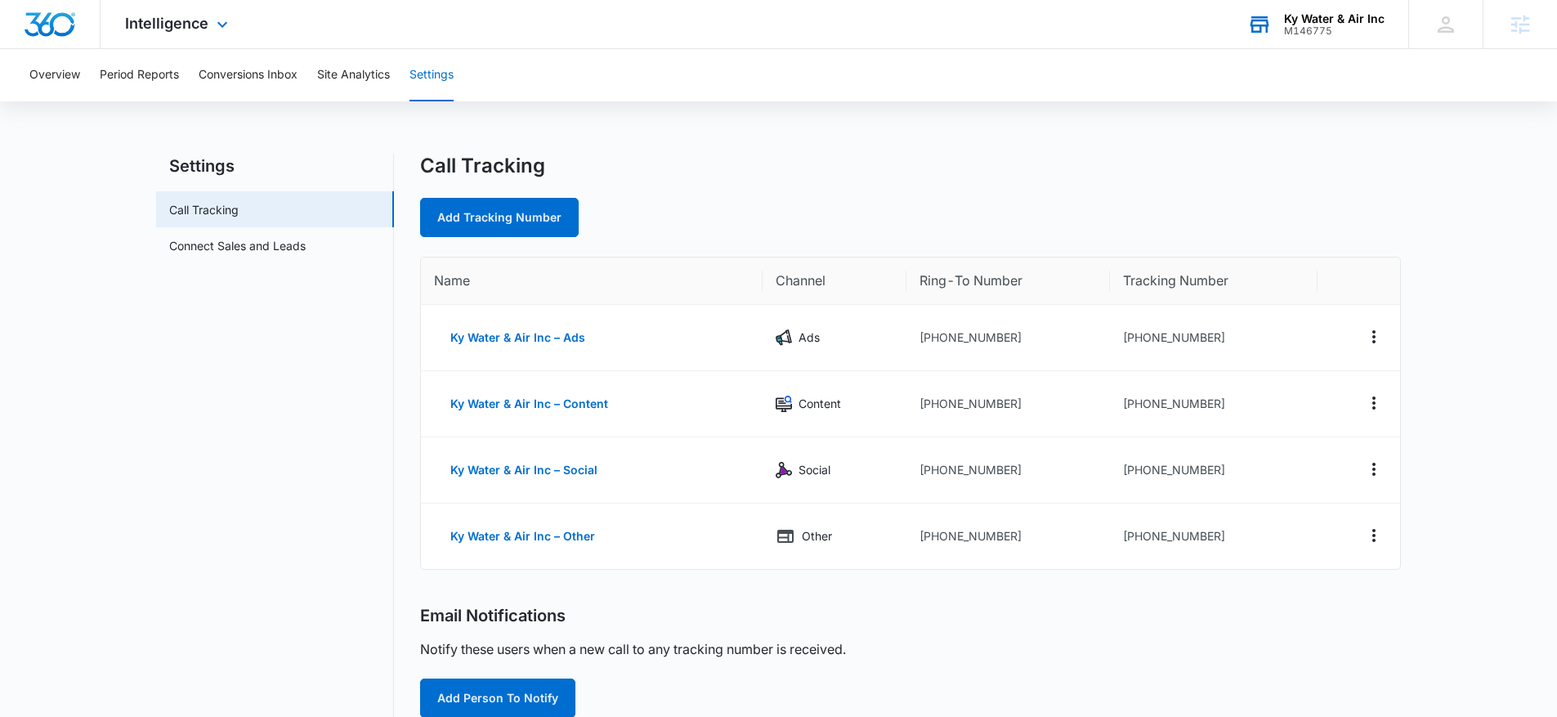
click at [1340, 34] on div "M146775" at bounding box center [1334, 30] width 101 height 11
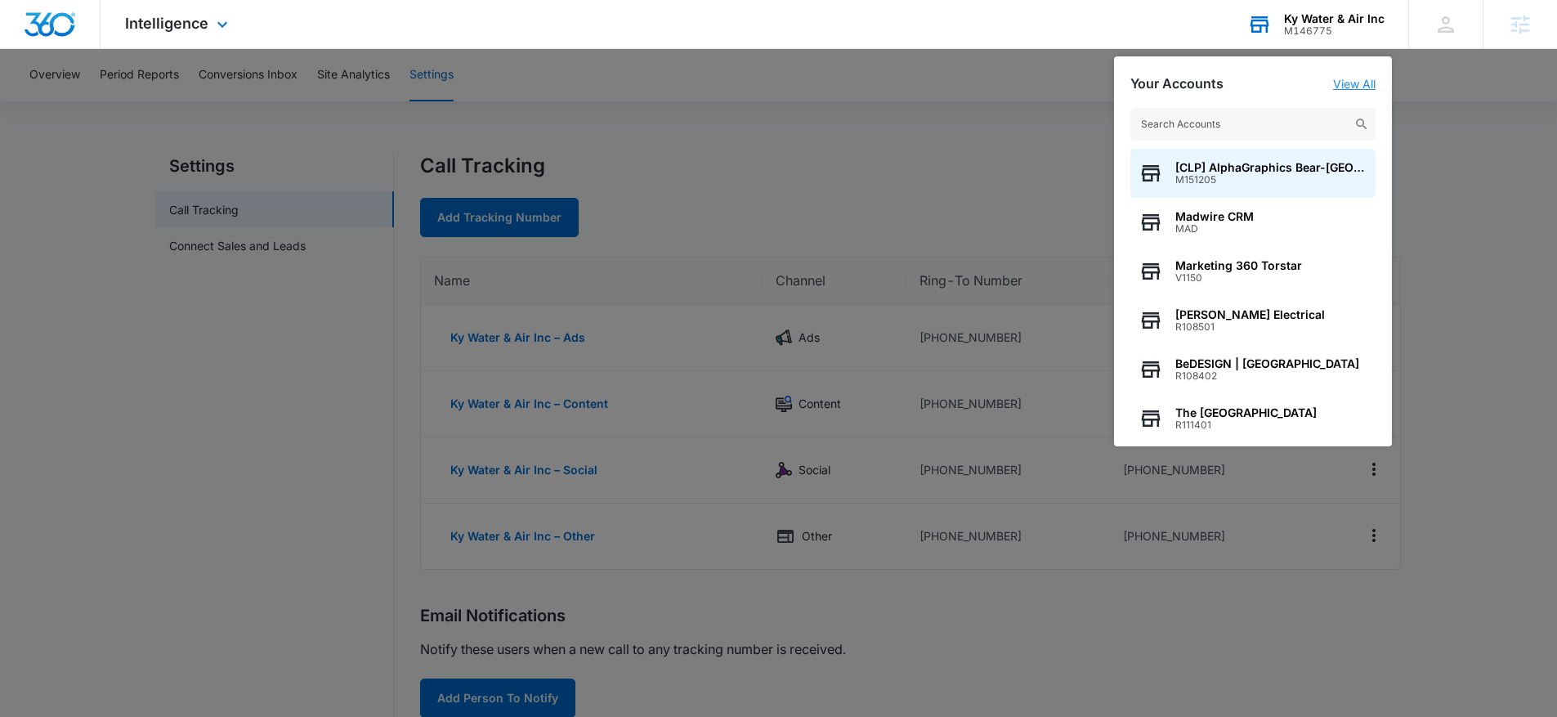
click at [1354, 78] on link "View All" at bounding box center [1354, 84] width 43 height 14
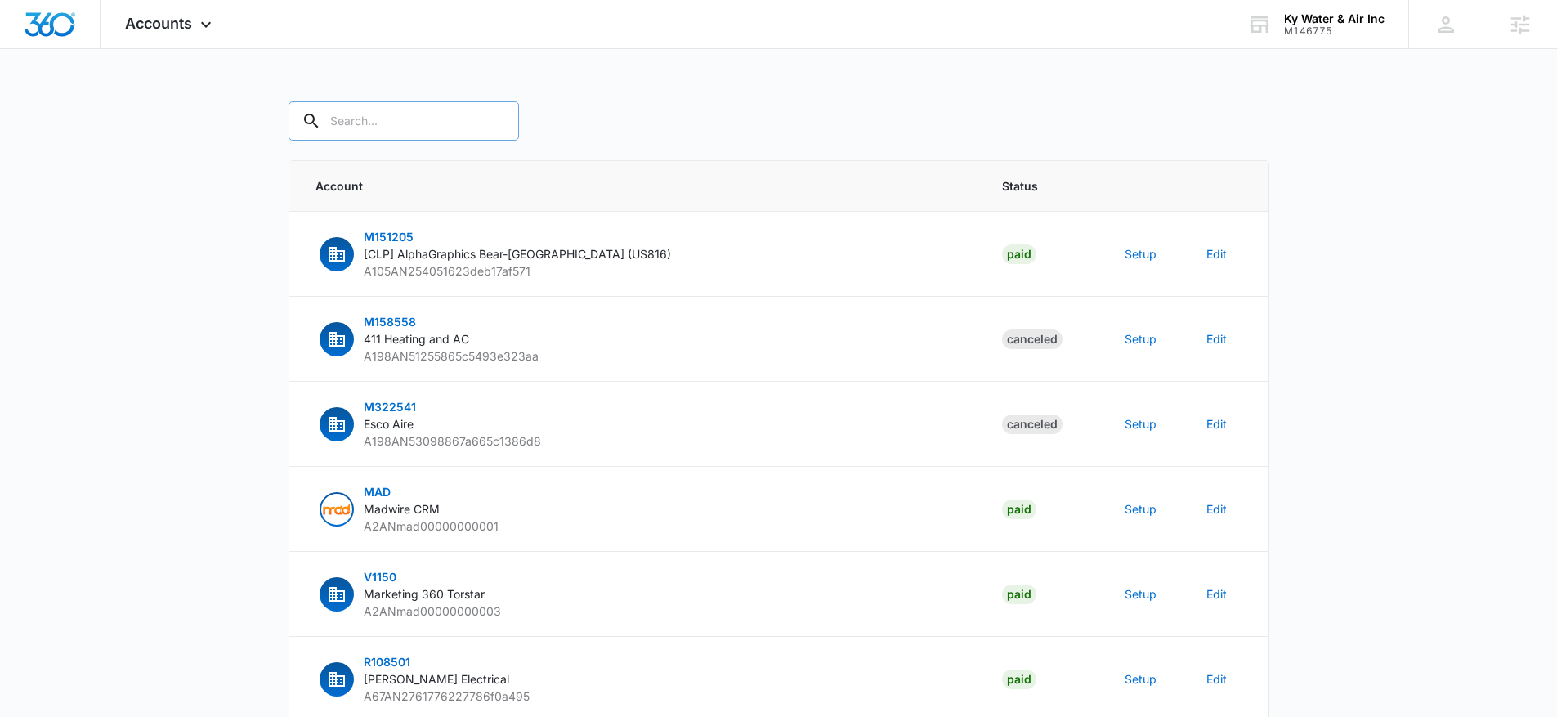
click at [346, 123] on input "text" at bounding box center [404, 120] width 230 height 39
type input "M146775"
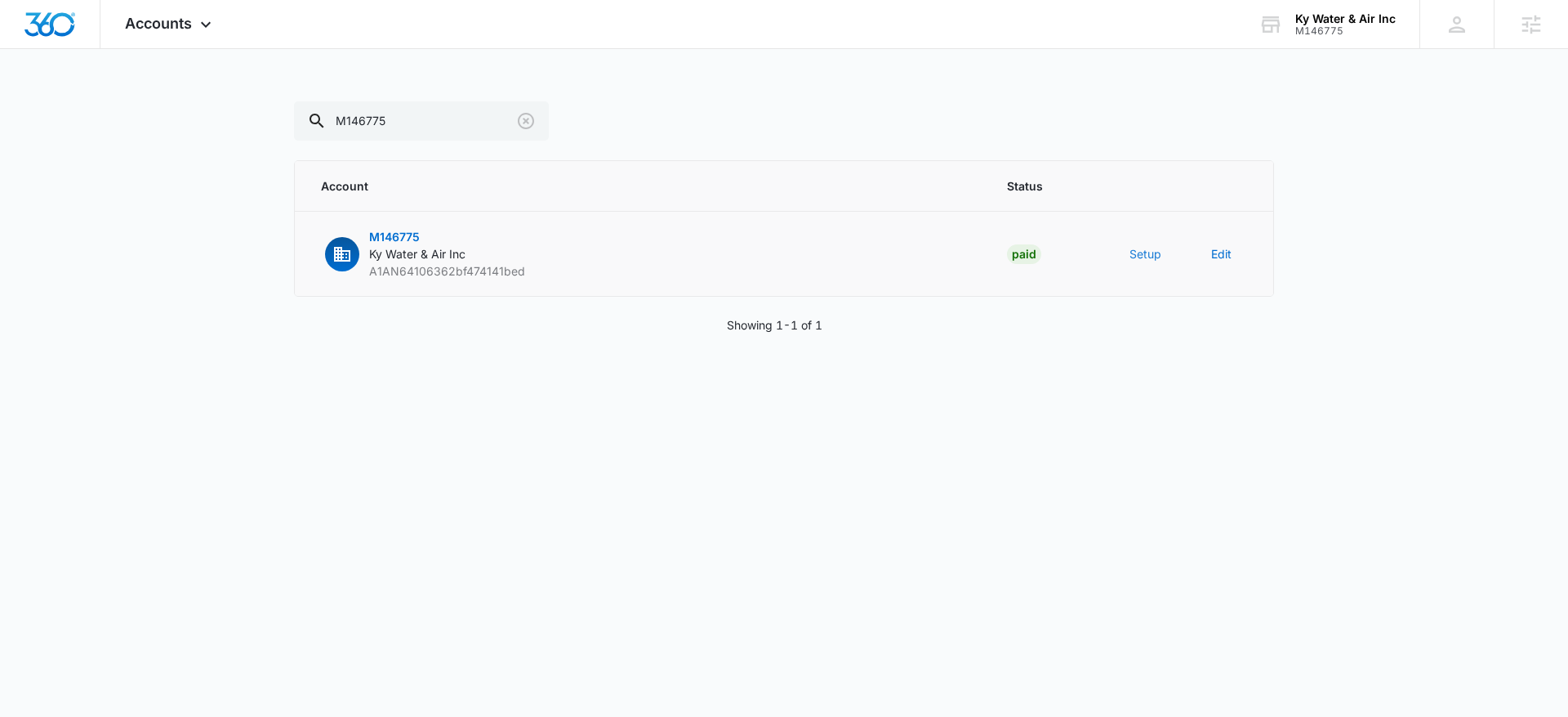
click at [1151, 258] on button "Setup" at bounding box center [1145, 253] width 32 height 17
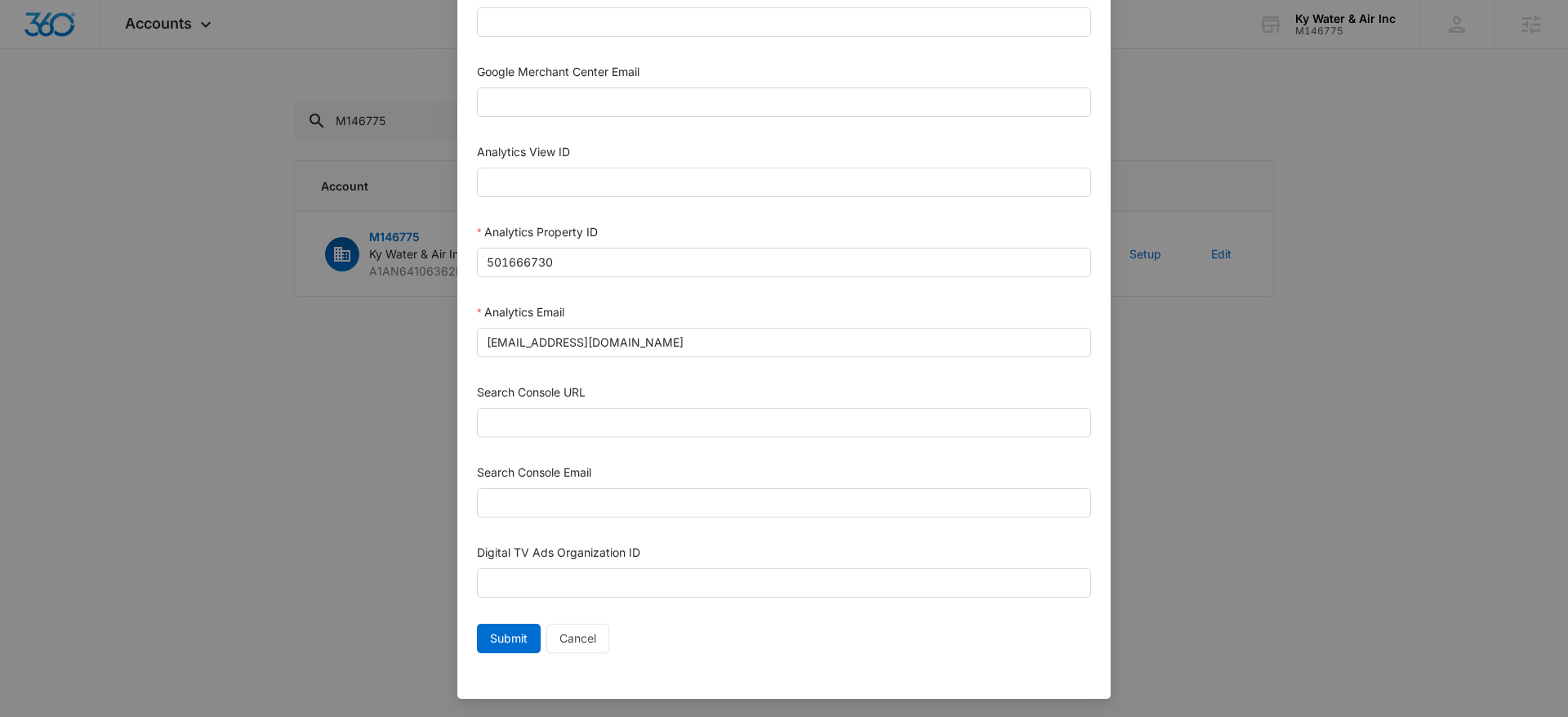
scroll to position [741, 0]
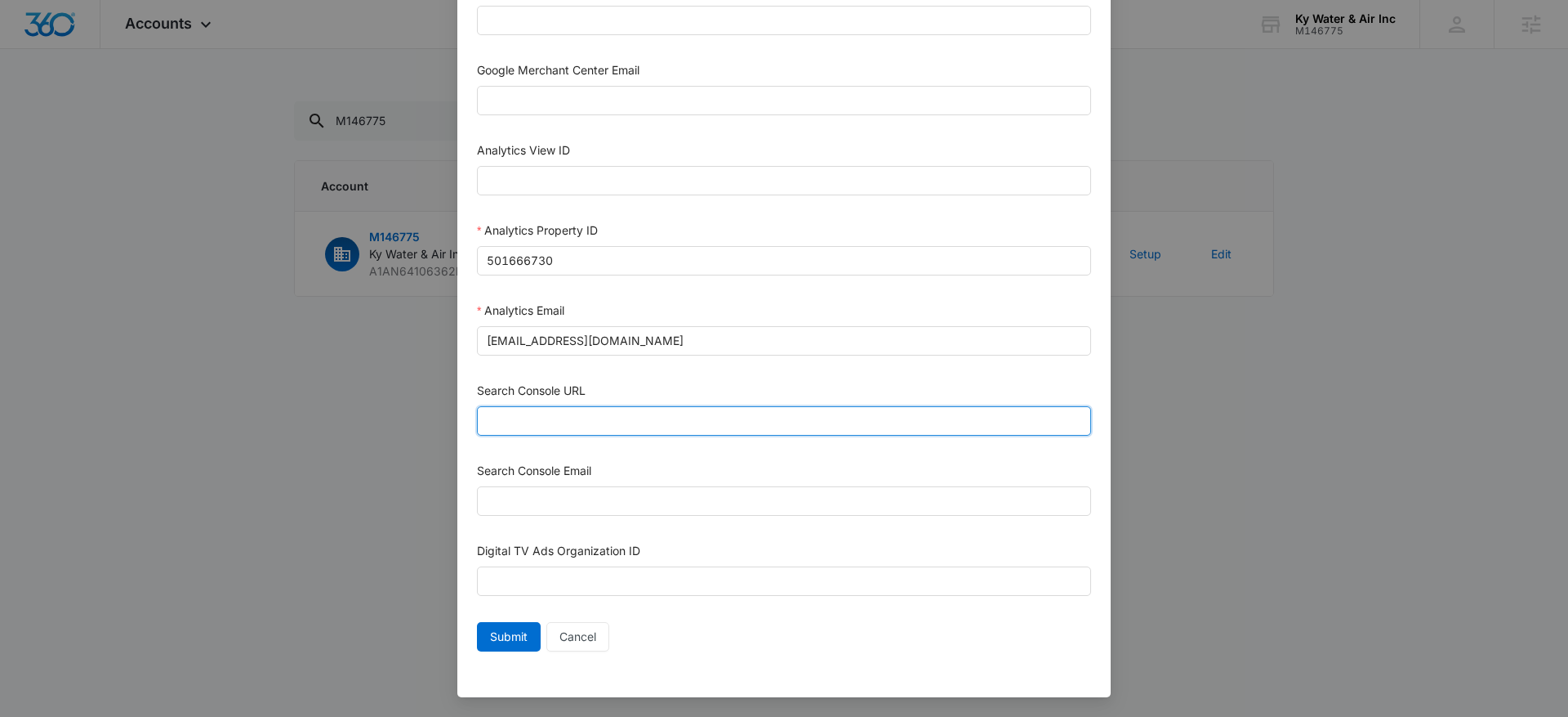
click at [513, 408] on input "Search Console URL" at bounding box center [784, 420] width 615 height 29
paste input "https://kywaterandair.com/"
type input "https://kywaterandair.com/"
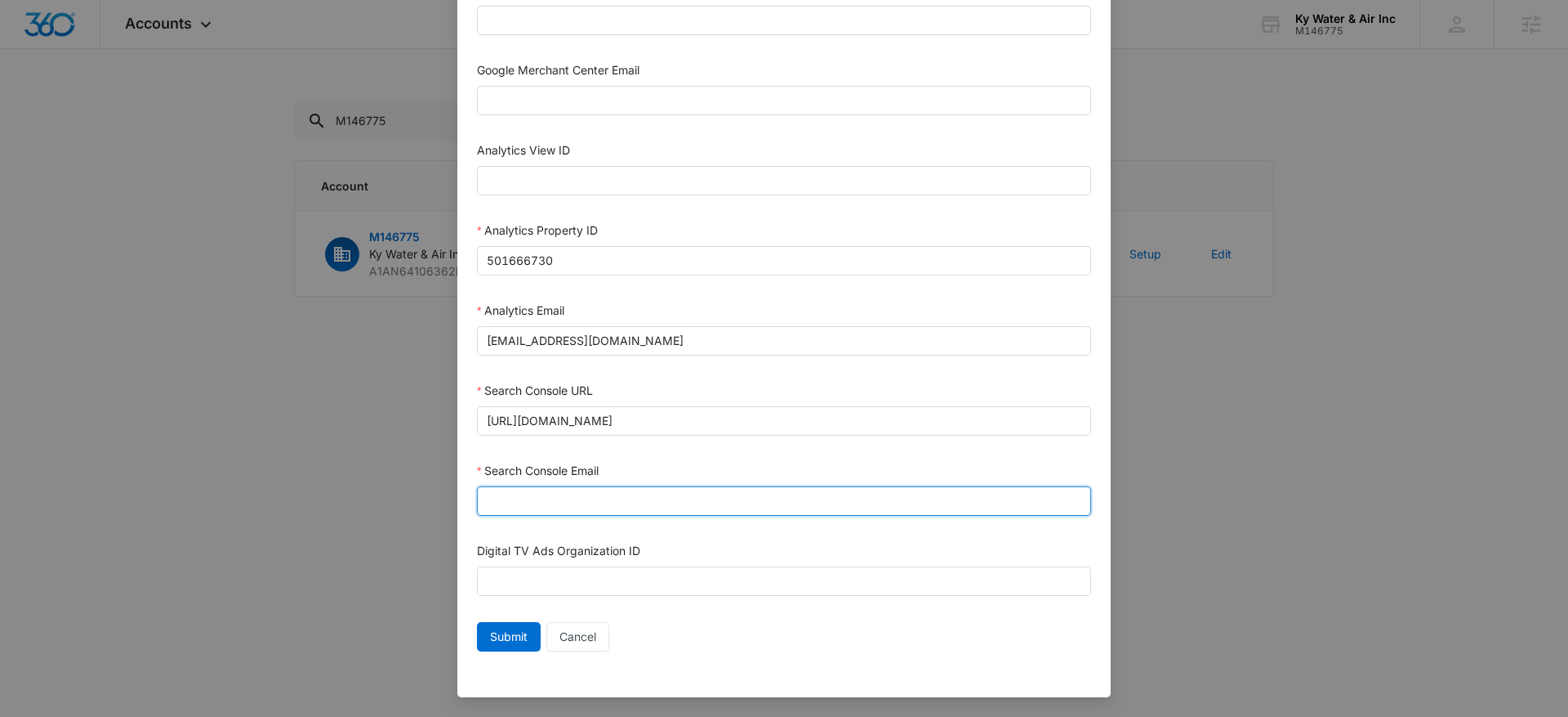
click at [516, 498] on input "Search Console Email" at bounding box center [784, 500] width 615 height 29
click at [595, 500] on input "[EMAIL_ADDRESS][DOMAIN_NAME]" at bounding box center [784, 500] width 615 height 29
type input "[EMAIL_ADDRESS][DOMAIN_NAME]"
click at [490, 635] on span "Submit" at bounding box center [509, 637] width 38 height 18
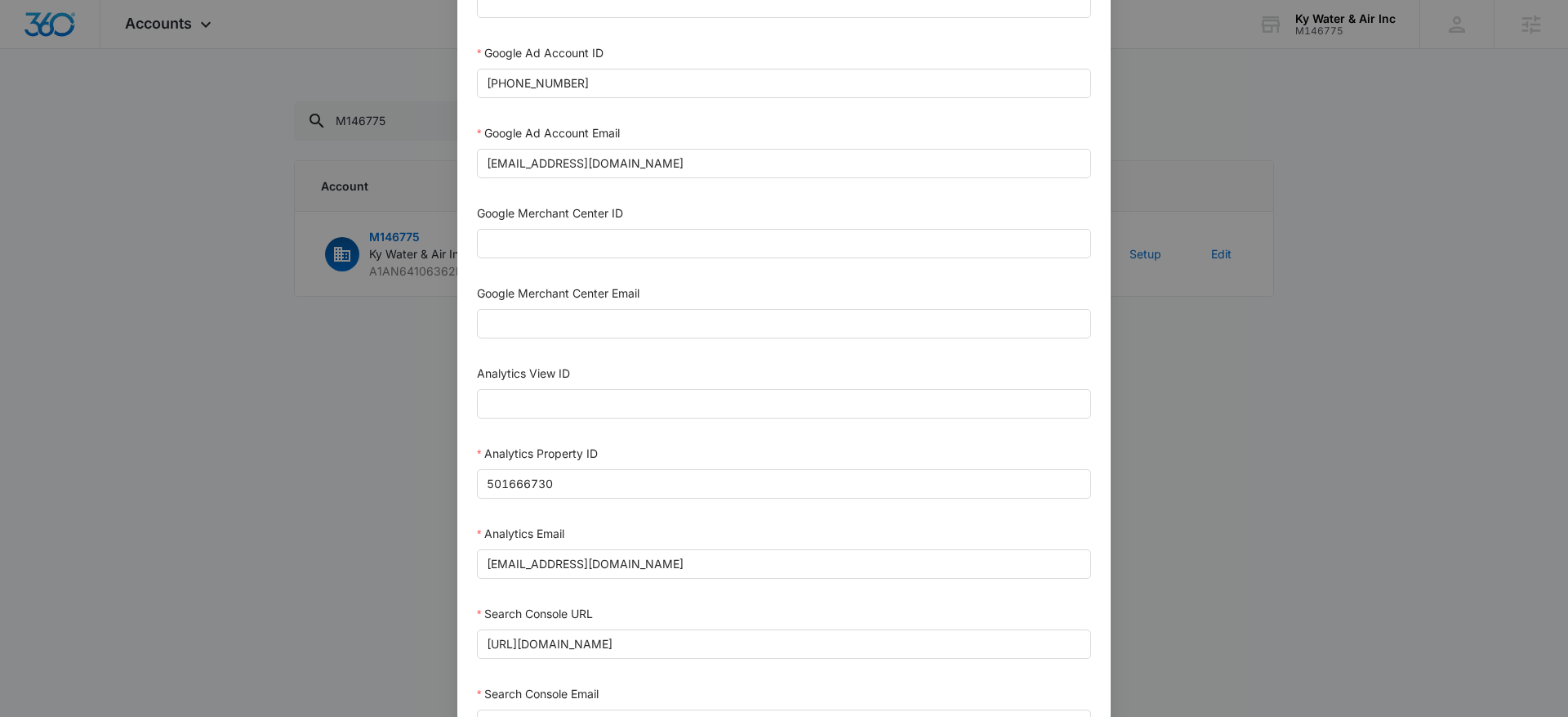
scroll to position [0, 0]
